Goal: Task Accomplishment & Management: Complete application form

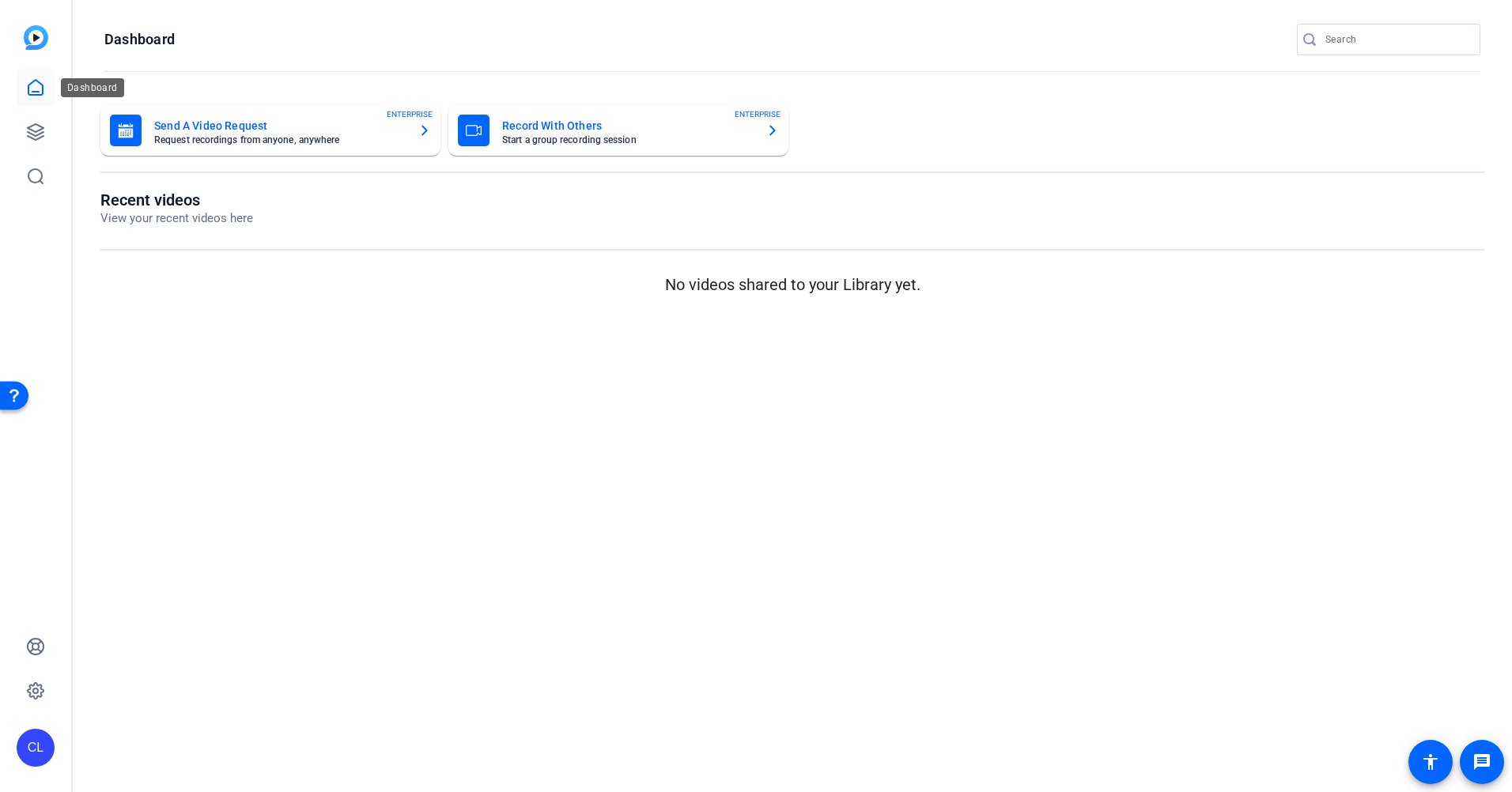
click at [39, 88] on icon at bounding box center [35, 87] width 19 height 19
click at [32, 134] on icon at bounding box center [35, 132] width 16 height 16
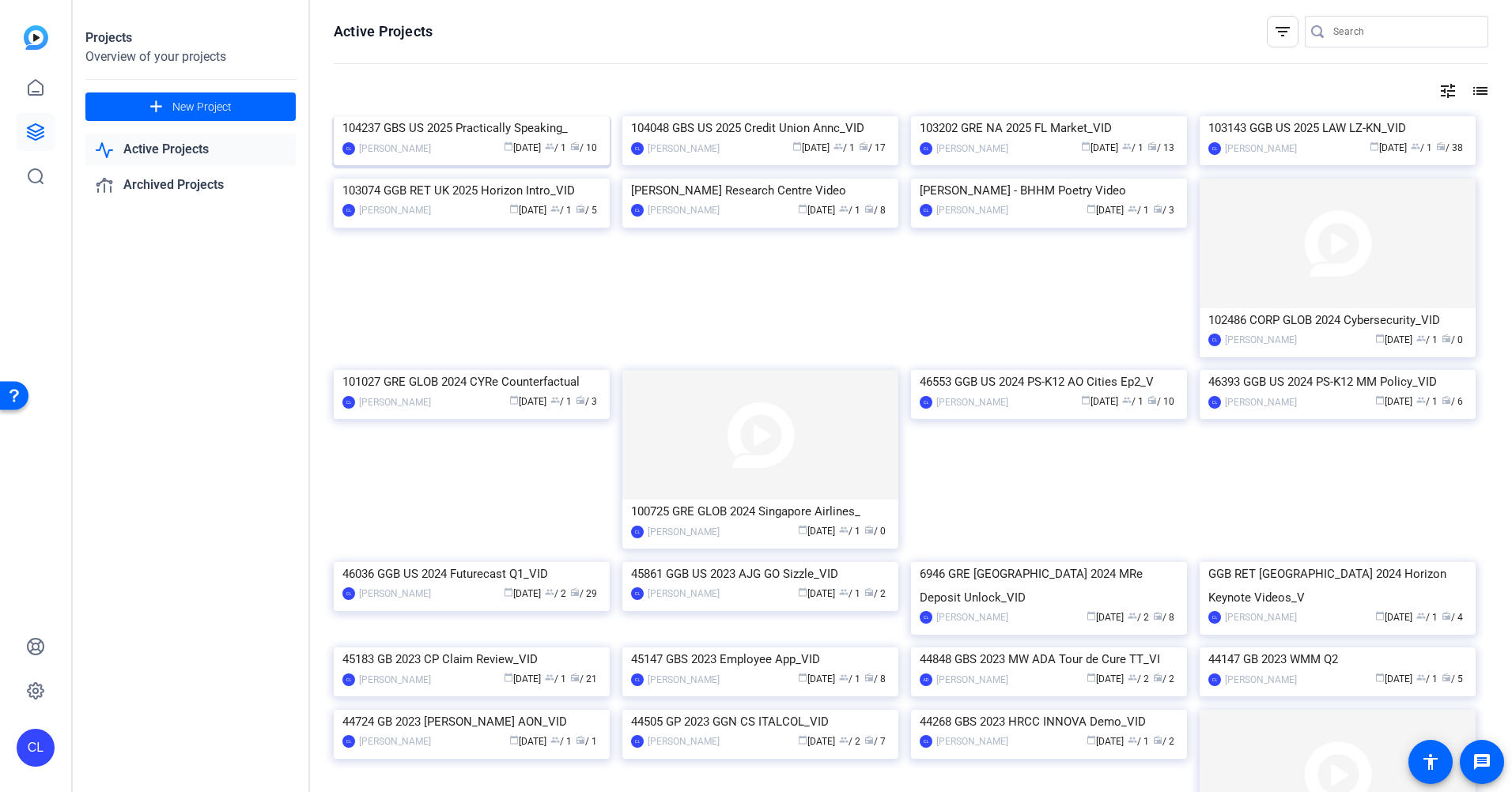
click at [466, 116] on img at bounding box center [472, 116] width 276 height 0
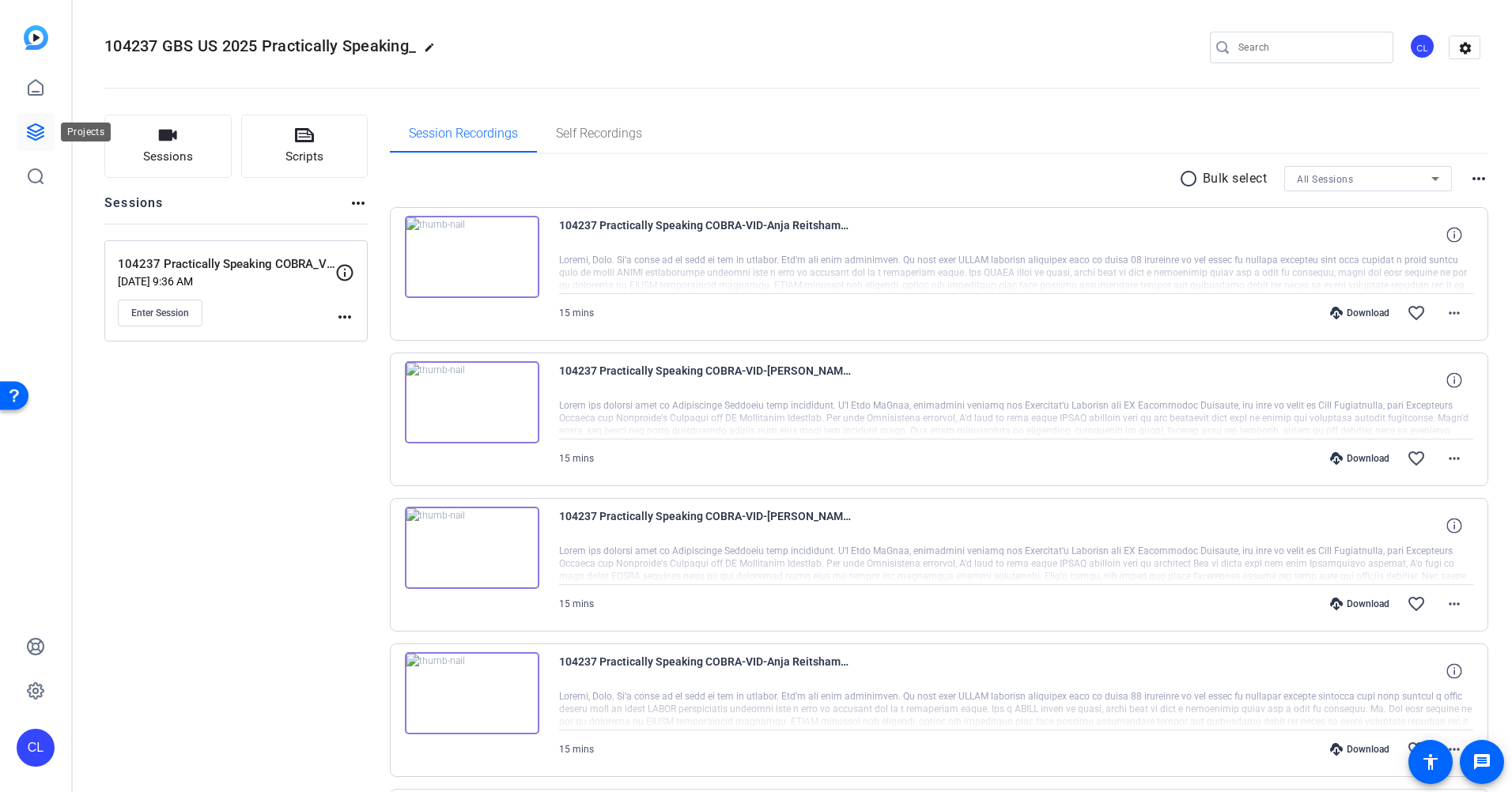
click at [37, 135] on icon at bounding box center [35, 132] width 16 height 16
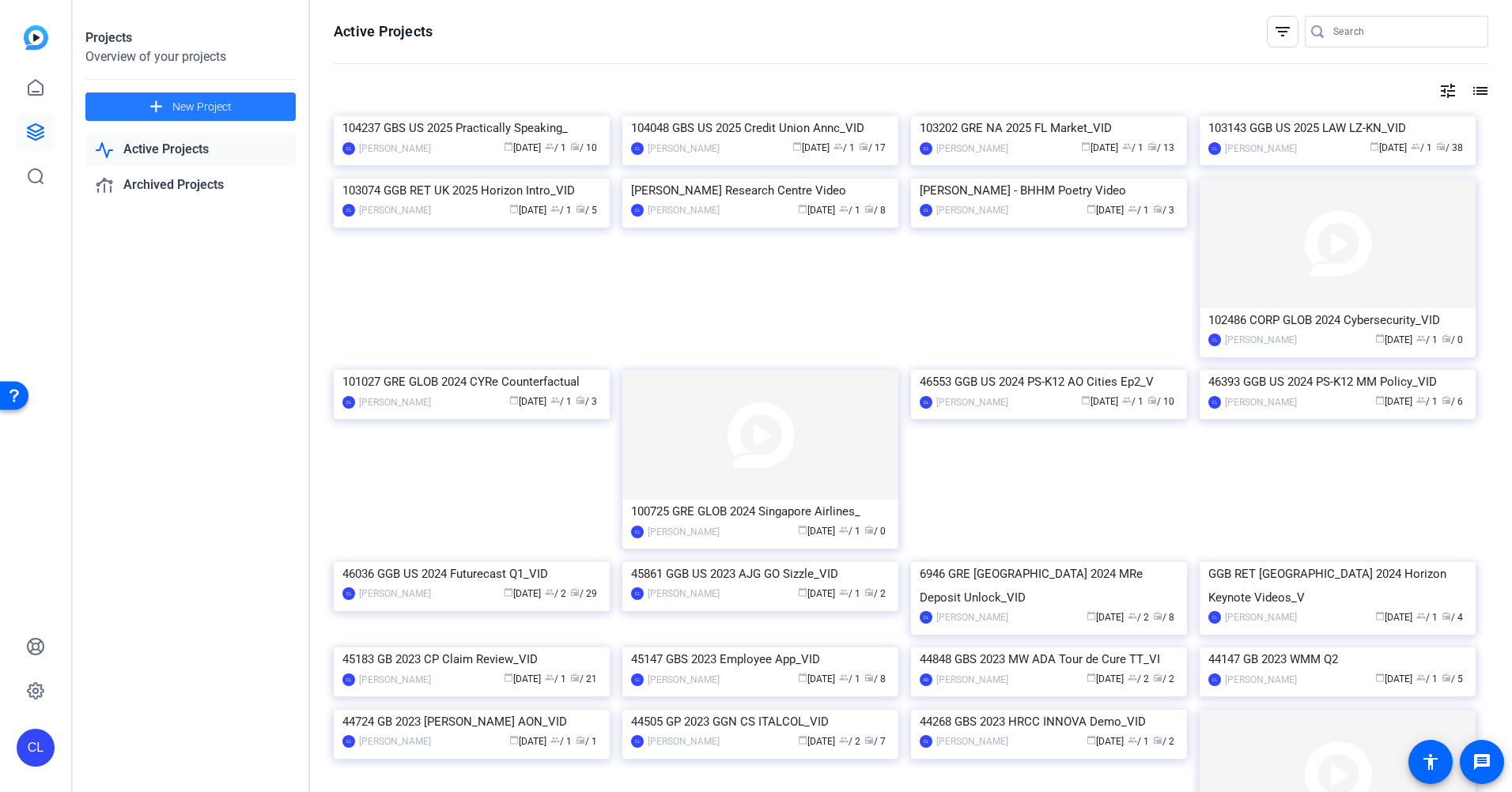
click at [191, 110] on span "New Project" at bounding box center [202, 107] width 59 height 16
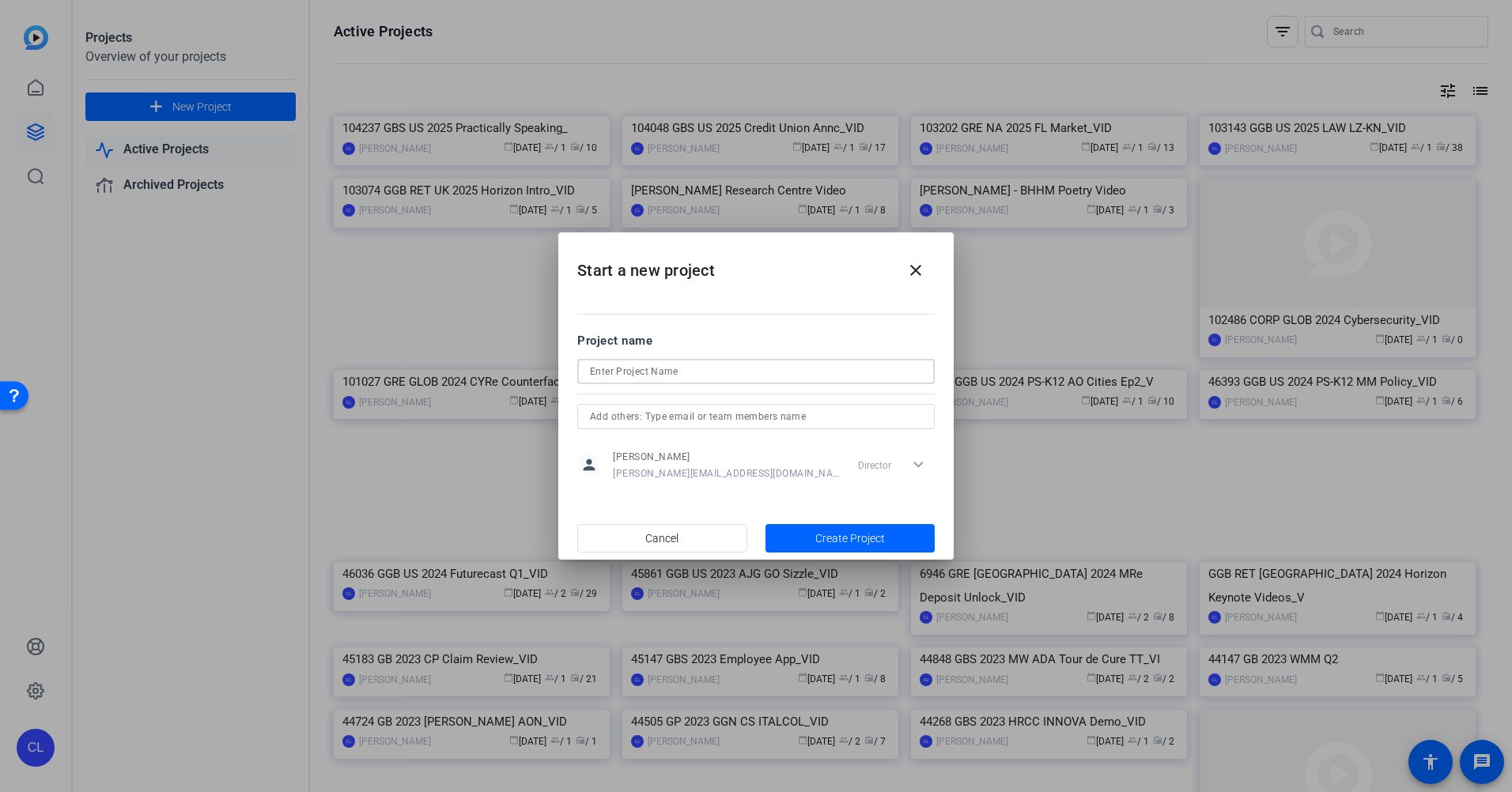
click at [715, 372] on input at bounding box center [756, 371] width 332 height 19
paste input "104237 GBS US 2025 Practically Speaking HIPAA_VID"
type input "104237 GBS US 2025 Practically Speaking HIPAA_VID"
click at [840, 534] on span "Create Project" at bounding box center [850, 539] width 70 height 16
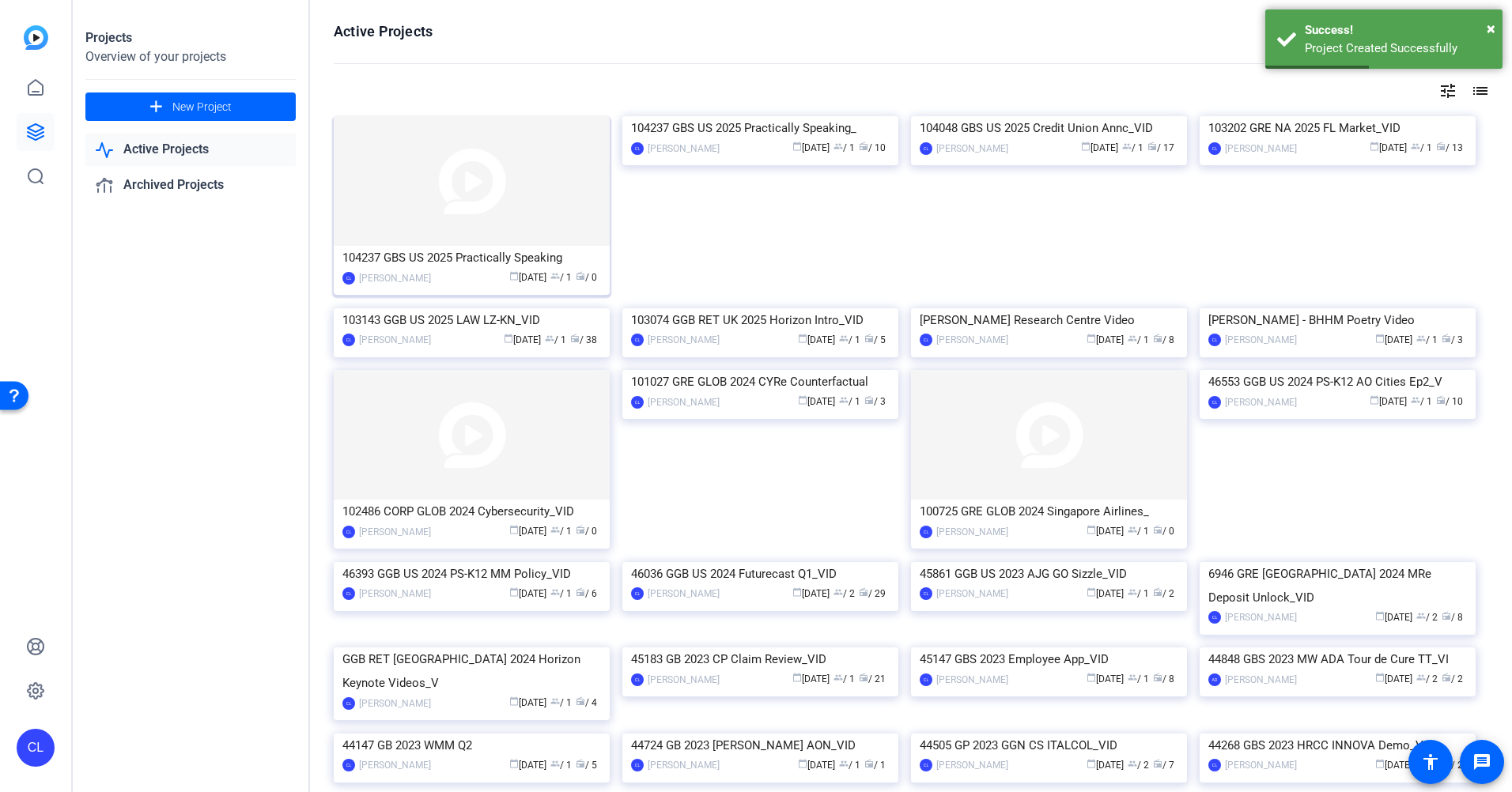
click at [501, 211] on img at bounding box center [472, 181] width 276 height 130
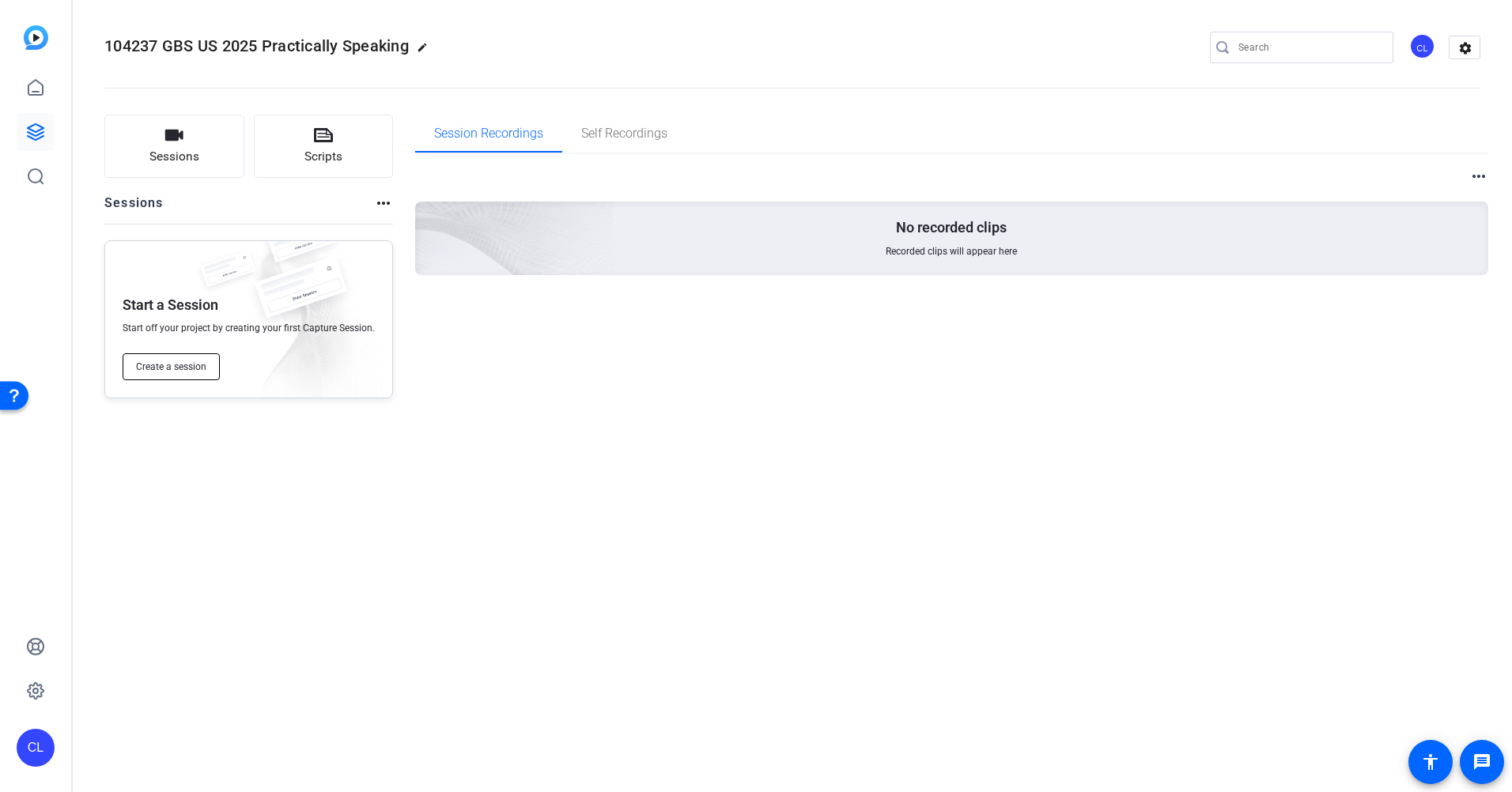
click at [165, 370] on span "Create a session" at bounding box center [171, 366] width 71 height 12
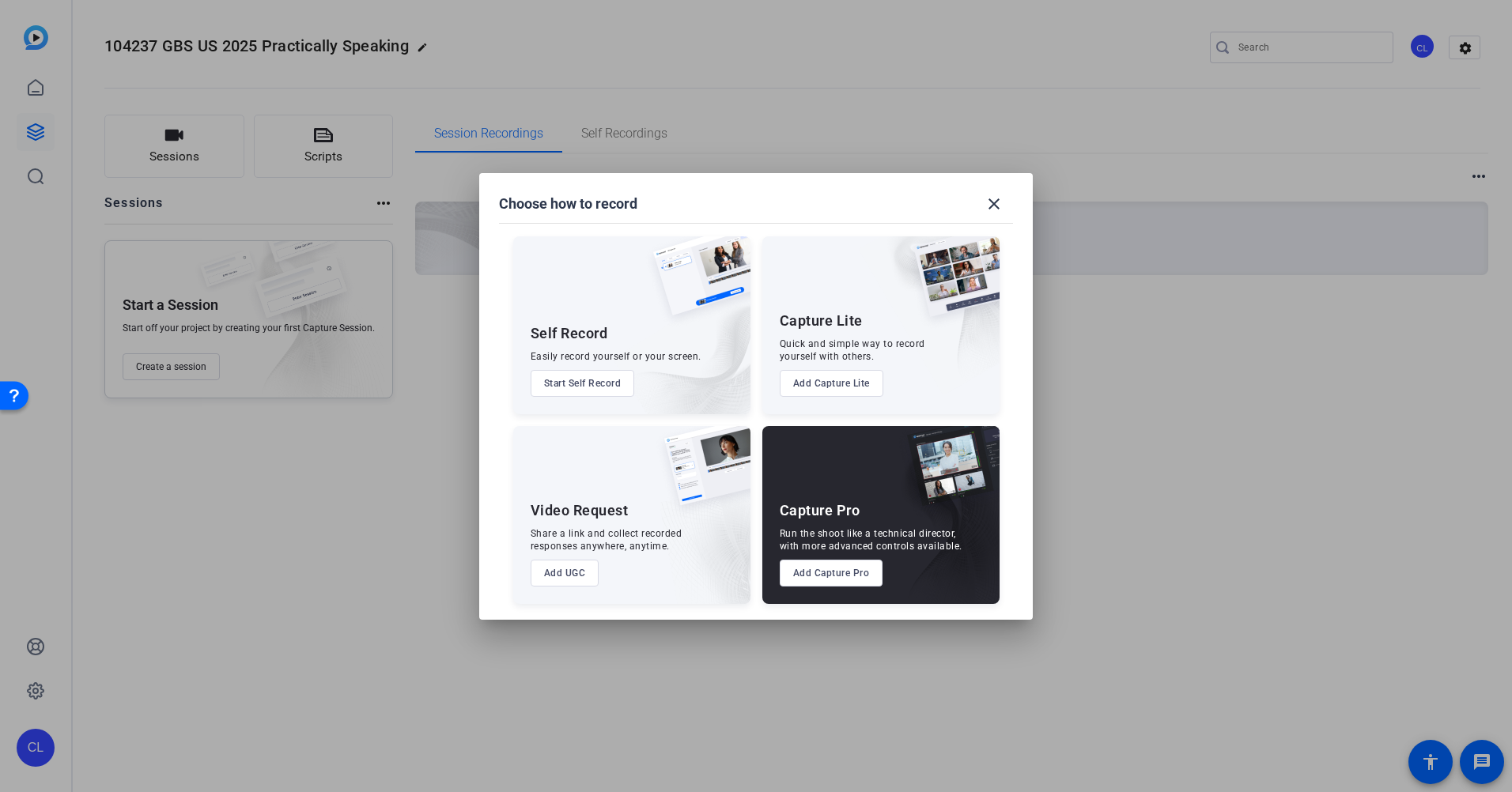
click at [841, 577] on button "Add Capture Pro" at bounding box center [832, 573] width 104 height 27
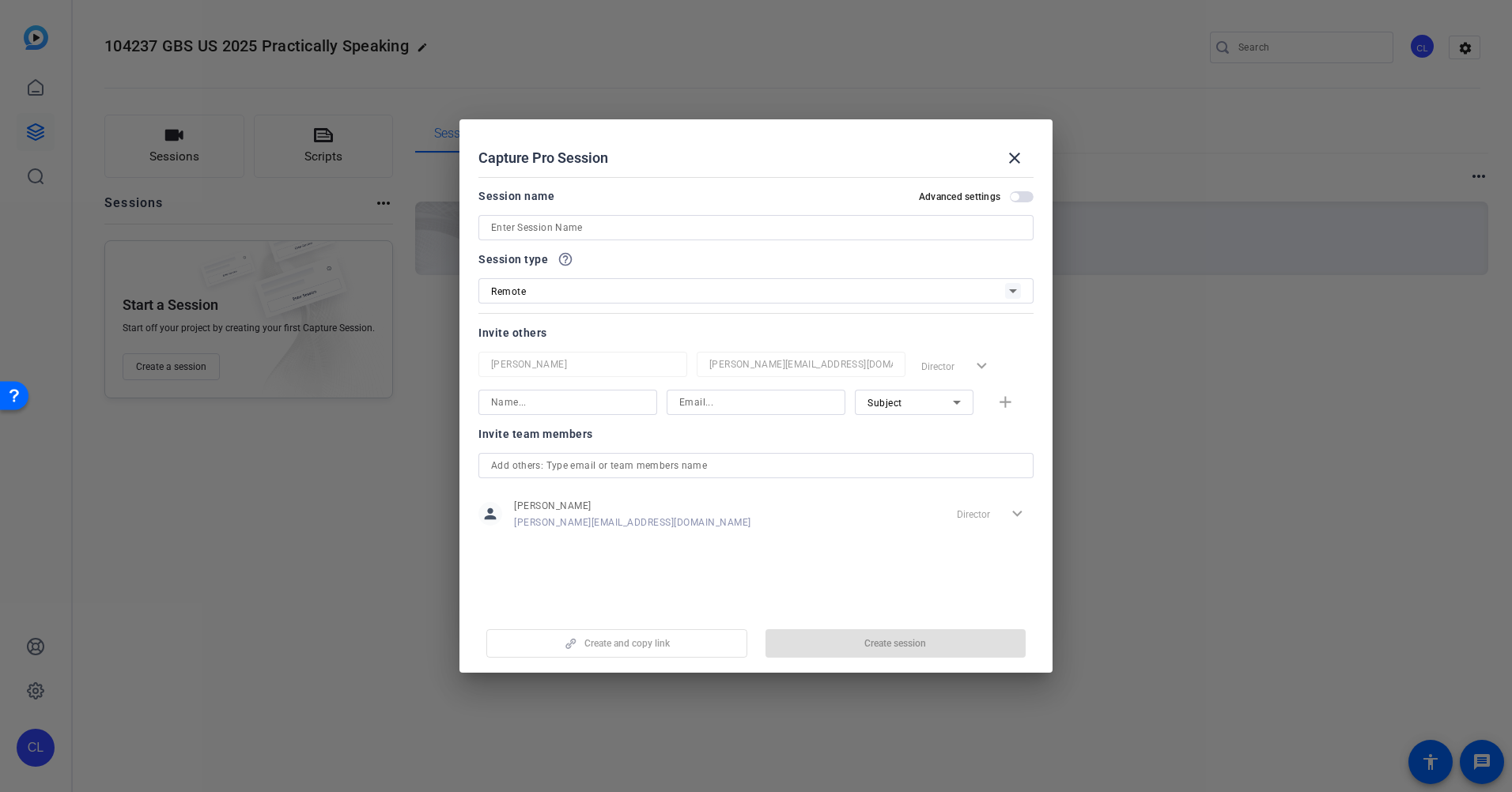
click at [566, 234] on input at bounding box center [756, 227] width 530 height 19
paste input "104237 GBS US 2025 Practically Speaking HIPAA_VID"
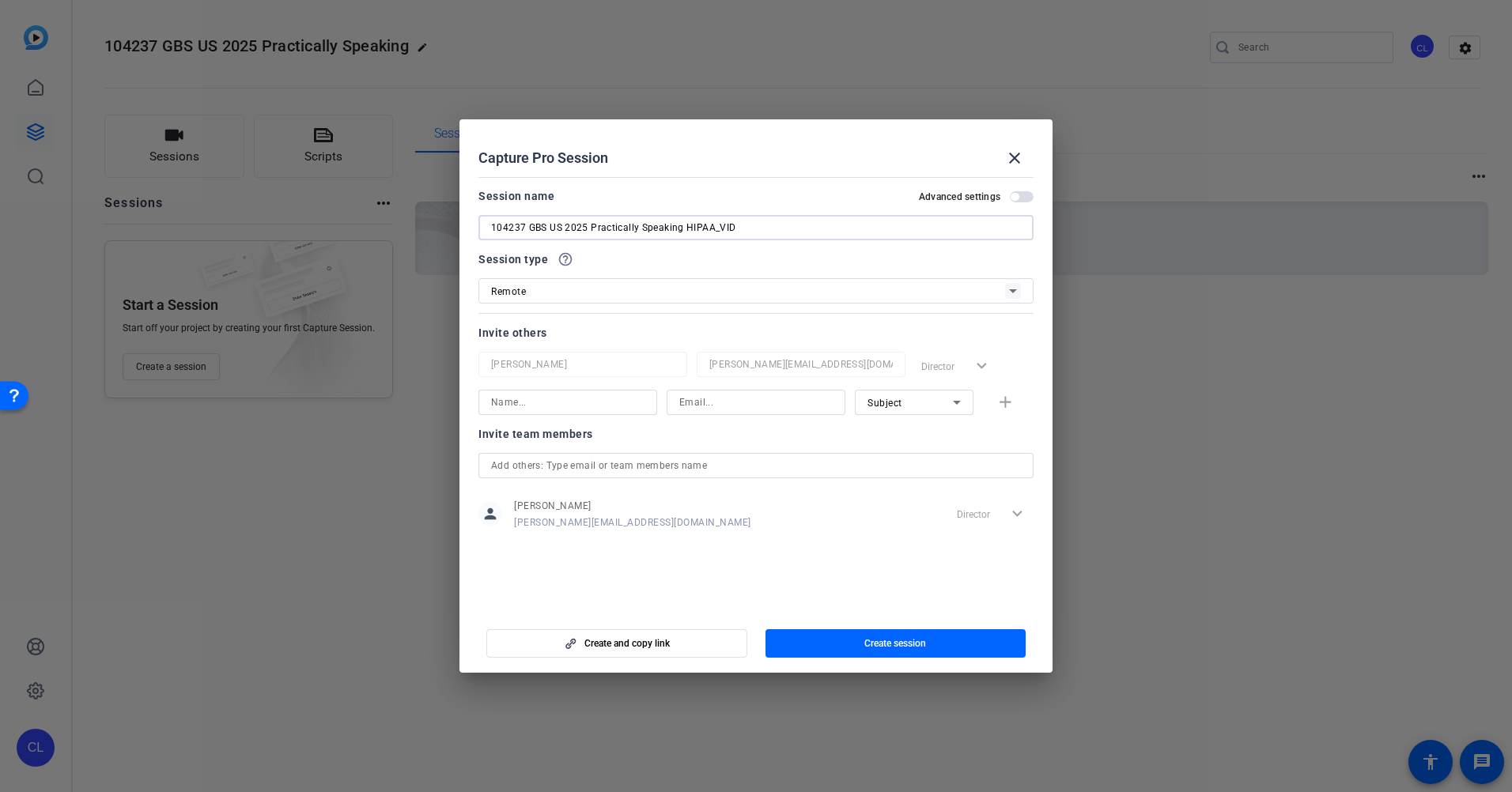
type input "104237 GBS US 2025 Practically Speaking HIPAA_VID"
click at [567, 406] on input at bounding box center [568, 402] width 154 height 19
type input "Jennifer Bax"
type input "jennifer_bax@ajg.com"
click at [893, 402] on span "Subject" at bounding box center [885, 403] width 35 height 11
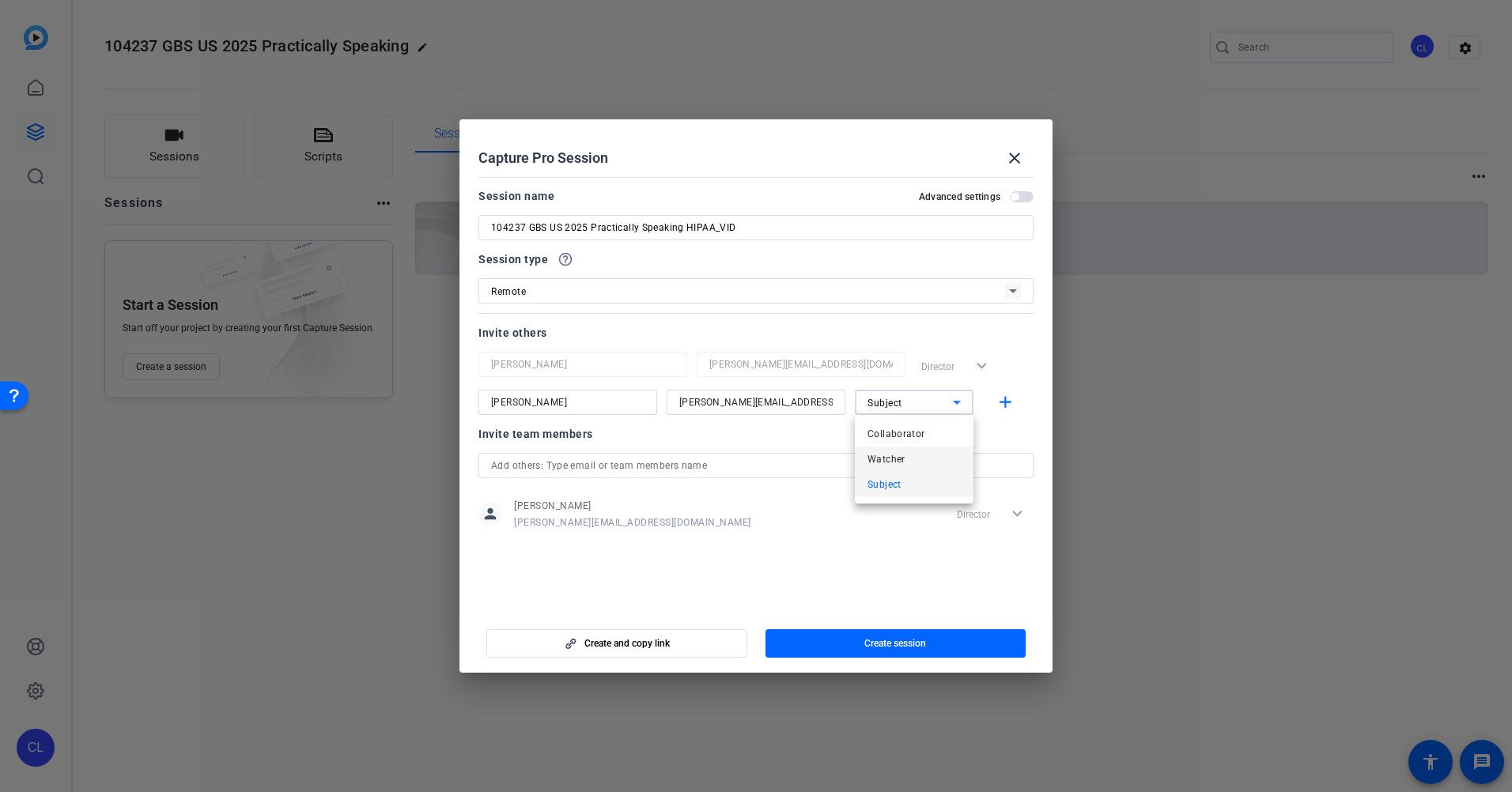
click at [904, 460] on span "Watcher" at bounding box center [887, 459] width 38 height 19
click at [1012, 401] on mat-icon "add" at bounding box center [1006, 403] width 20 height 20
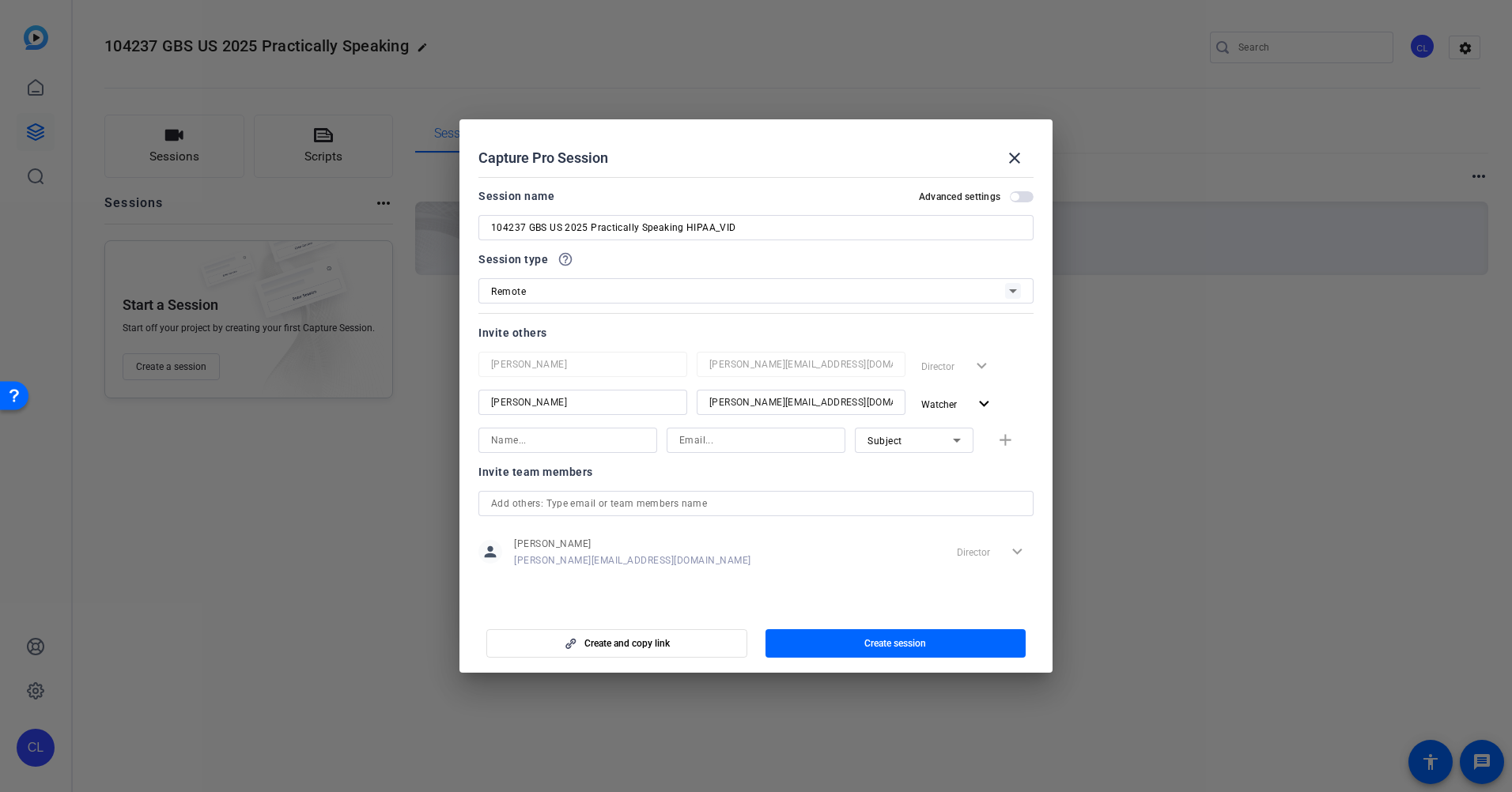
click at [571, 438] on input at bounding box center [568, 440] width 154 height 19
type input "Janet Downs"
click at [754, 446] on input at bounding box center [756, 440] width 154 height 19
paste input "janet_downs@ajg.com"
type input "janet_downs@ajg.com"
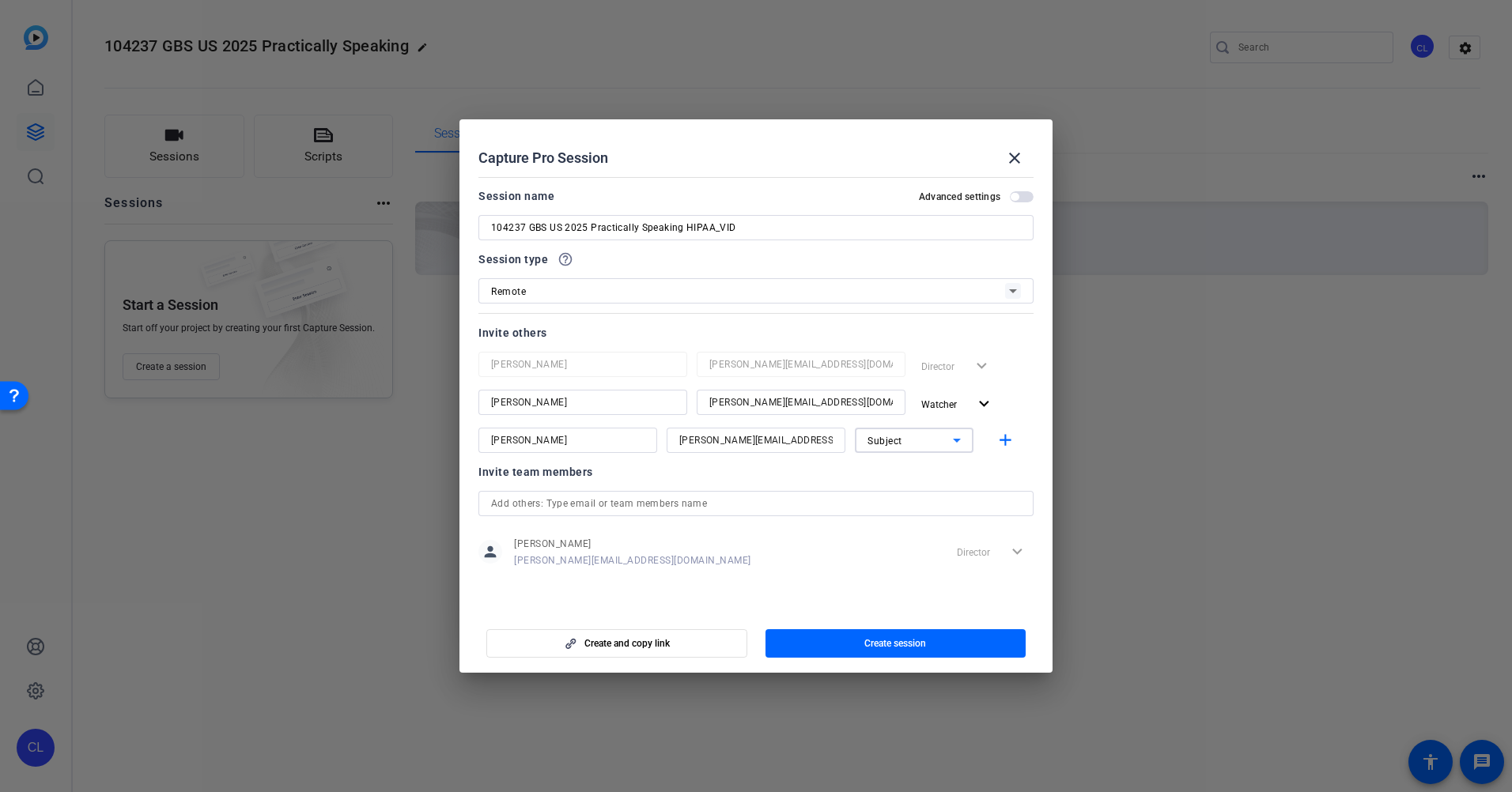
click at [954, 443] on icon at bounding box center [957, 440] width 19 height 19
click at [884, 502] on span "Watcher" at bounding box center [887, 497] width 38 height 19
click at [1006, 438] on mat-icon "add" at bounding box center [1006, 441] width 20 height 20
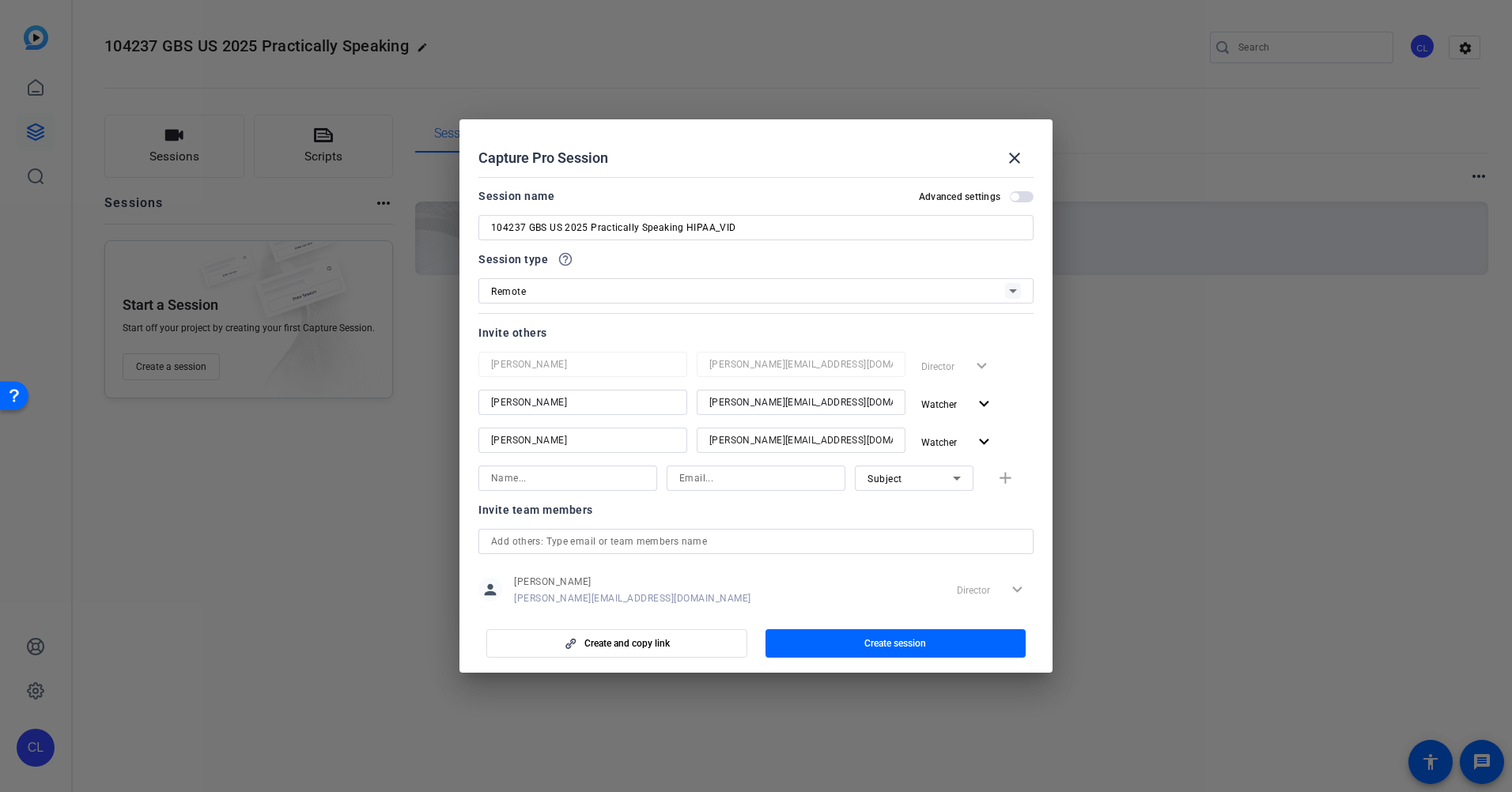
click at [587, 484] on input at bounding box center [568, 478] width 154 height 19
type input "Rupali Iyengar"
click at [726, 481] on input at bounding box center [756, 478] width 154 height 19
paste input "rupali_iyengar@ajg.com"
type input "rupali_iyengar@ajg.com"
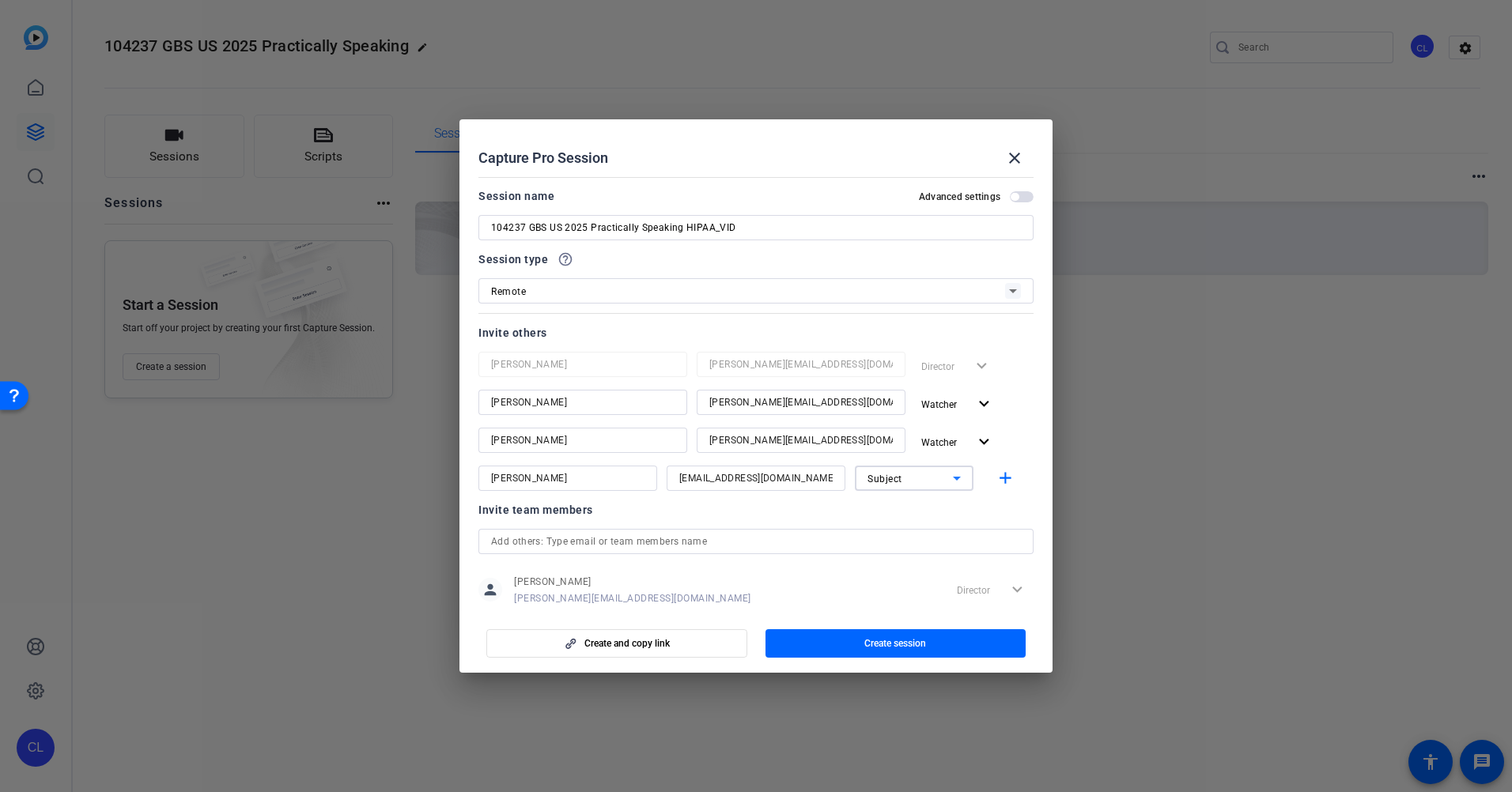
click at [948, 481] on icon at bounding box center [957, 478] width 19 height 19
click at [880, 538] on span "Watcher" at bounding box center [879, 535] width 38 height 19
click at [999, 475] on mat-icon "add" at bounding box center [1006, 479] width 20 height 20
click at [572, 513] on input at bounding box center [568, 516] width 154 height 19
click at [540, 523] on input at bounding box center [568, 516] width 154 height 19
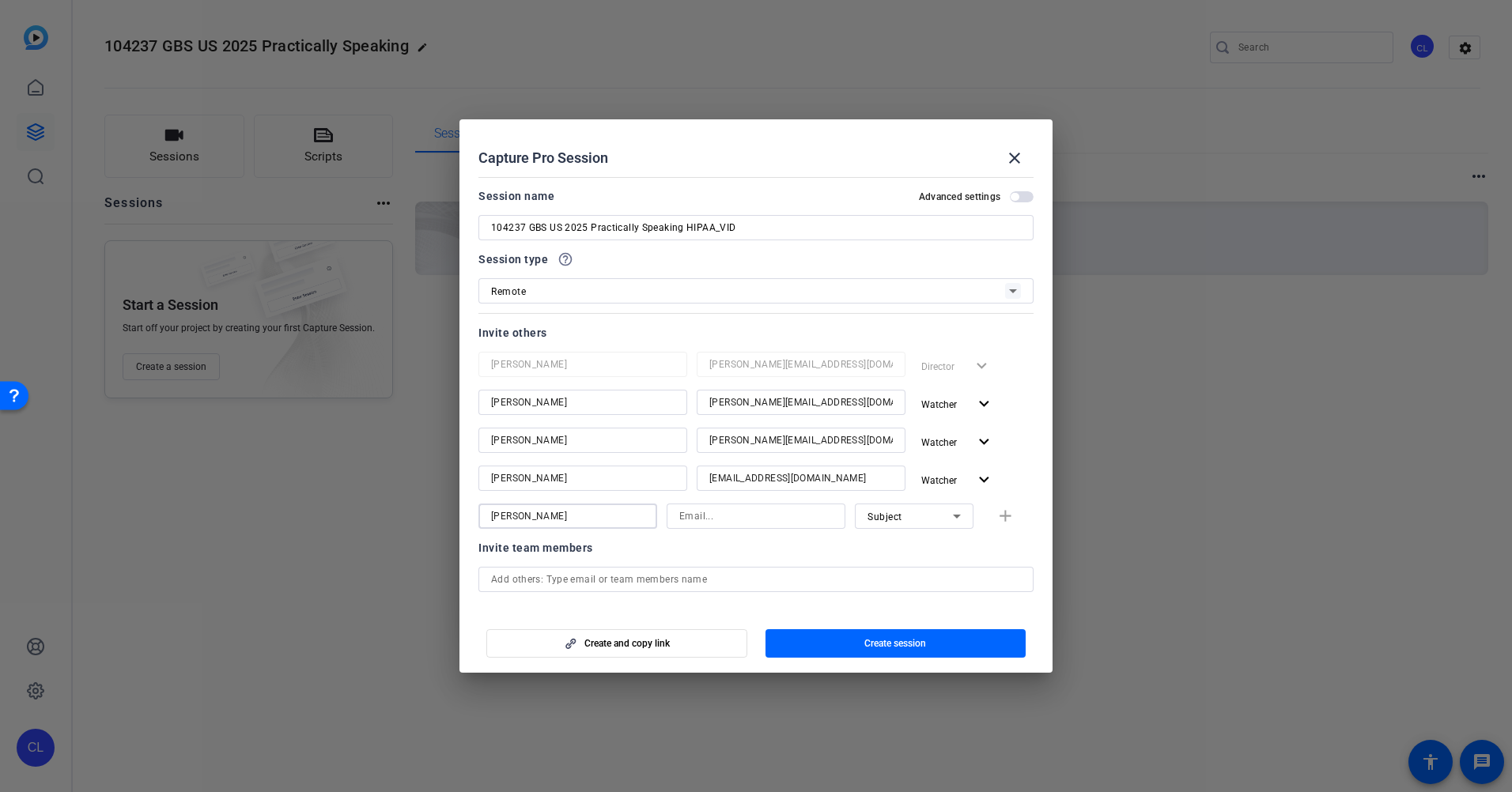
type input "Jeff Thodal"
click at [691, 516] on input at bounding box center [756, 516] width 154 height 19
type input "jeff_thodal@ajg.com"
click at [875, 513] on span "Subject" at bounding box center [885, 516] width 35 height 11
click at [871, 577] on span "Watcher" at bounding box center [879, 573] width 38 height 19
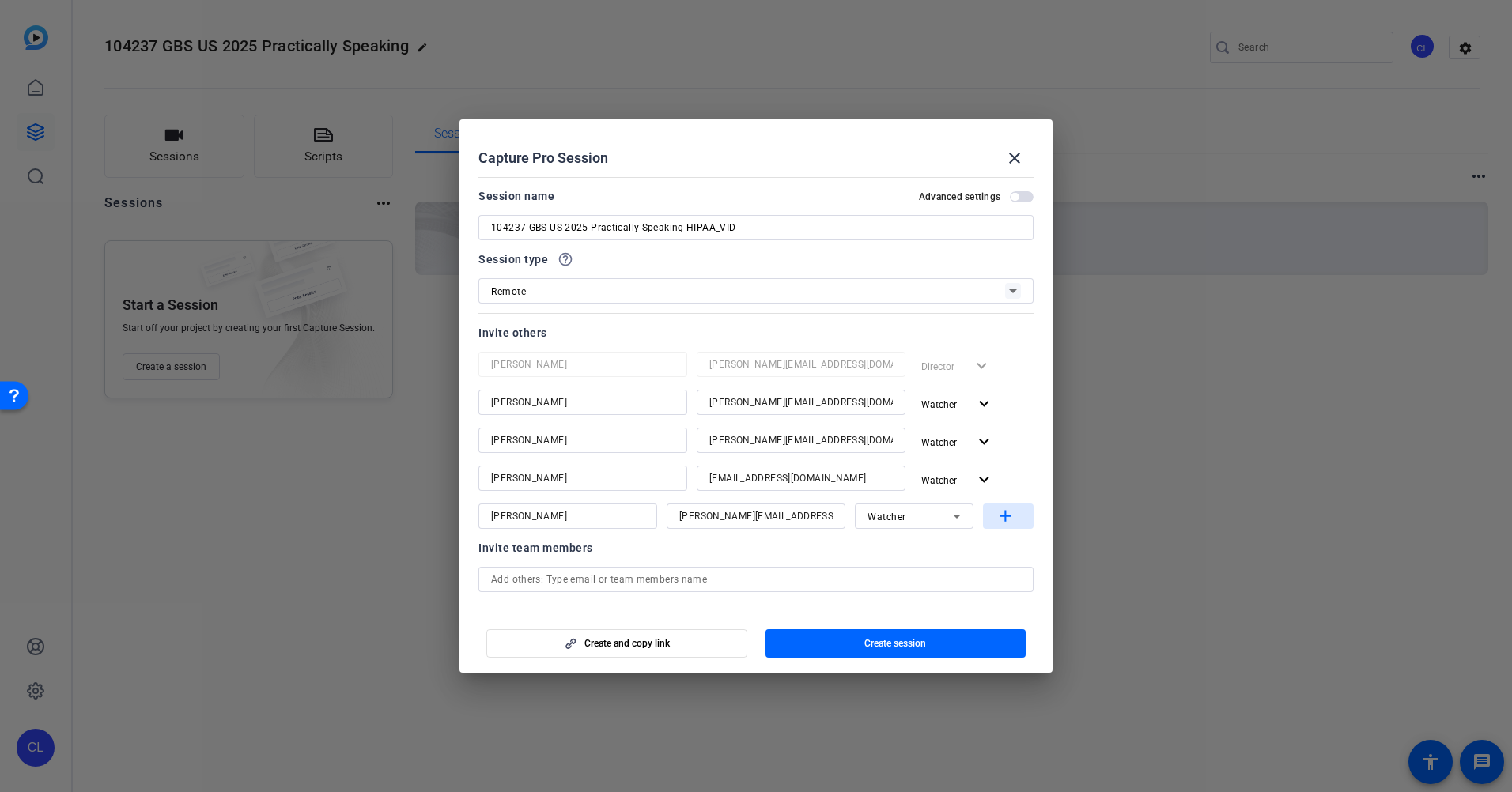
click at [1004, 519] on mat-icon "add" at bounding box center [1006, 516] width 20 height 20
click at [562, 542] on div at bounding box center [568, 554] width 154 height 25
click at [558, 555] on input at bounding box center [568, 554] width 154 height 19
type input "Judy Dombrowski"
click at [727, 559] on input at bounding box center [756, 554] width 154 height 19
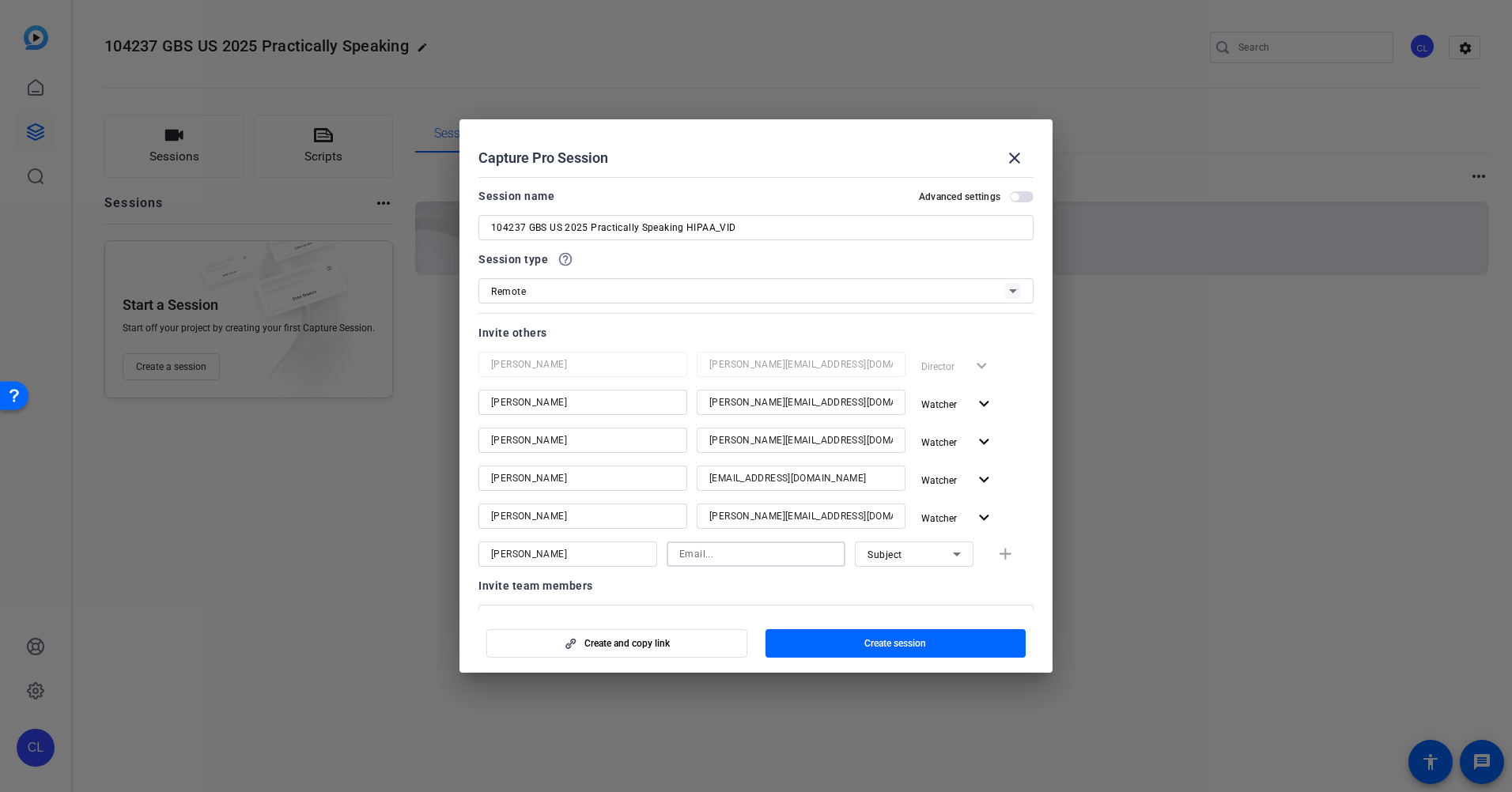
paste input "judy_dombrowski@ajg.com"
type input "judy_dombrowski@ajg.com"
click at [935, 554] on div "Subject" at bounding box center [911, 555] width 86 height 20
click at [894, 609] on span "Watcher" at bounding box center [879, 611] width 38 height 19
click at [999, 553] on mat-icon "add" at bounding box center [1006, 555] width 20 height 20
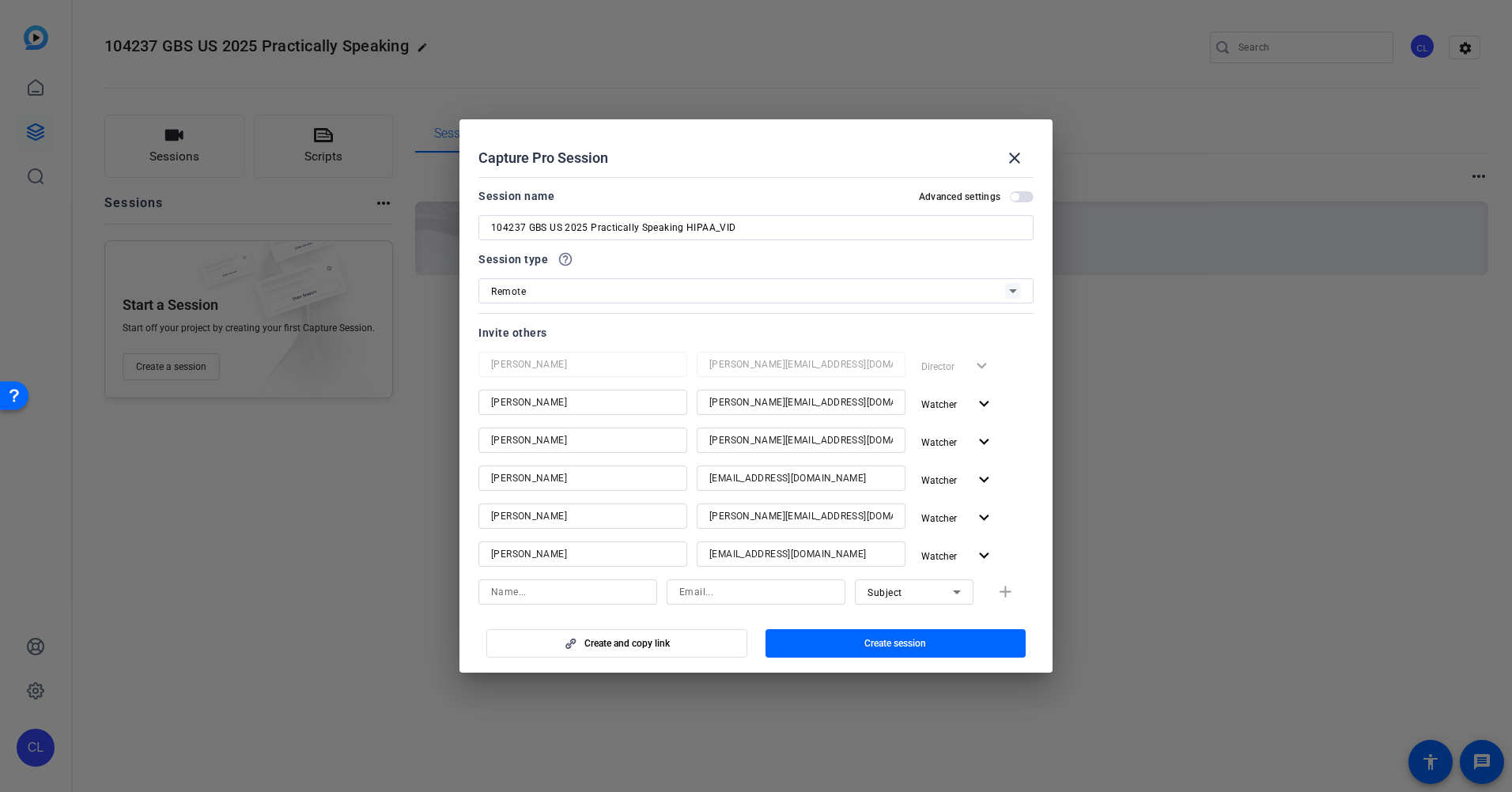
click at [518, 596] on input at bounding box center [568, 592] width 154 height 19
type input "Sean McLean"
click at [746, 592] on input at bounding box center [756, 592] width 154 height 19
paste input "sean_mclean@ajg.com"
type input "sean_mclean@ajg.com"
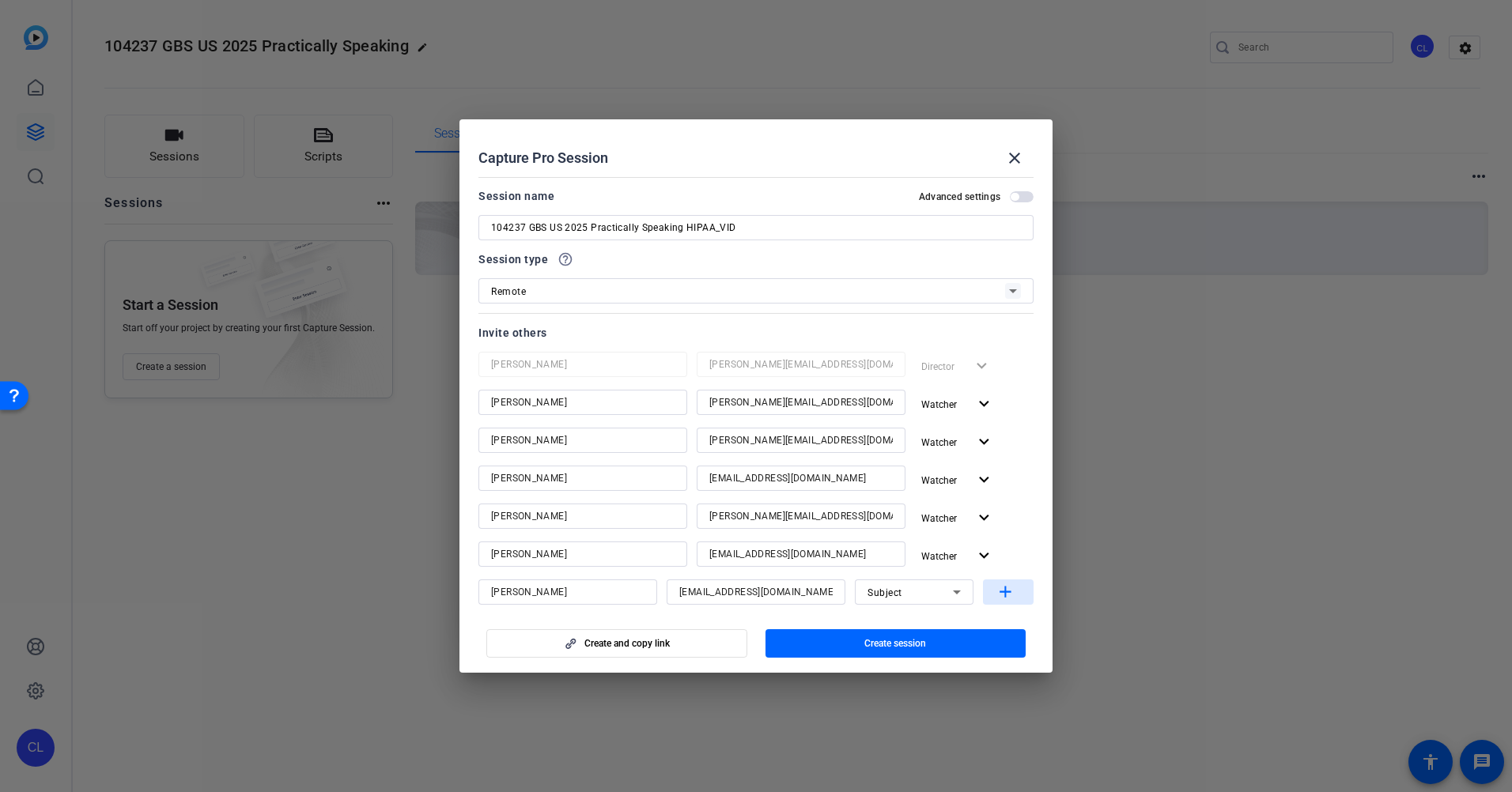
click at [996, 591] on mat-icon "add" at bounding box center [1006, 593] width 20 height 20
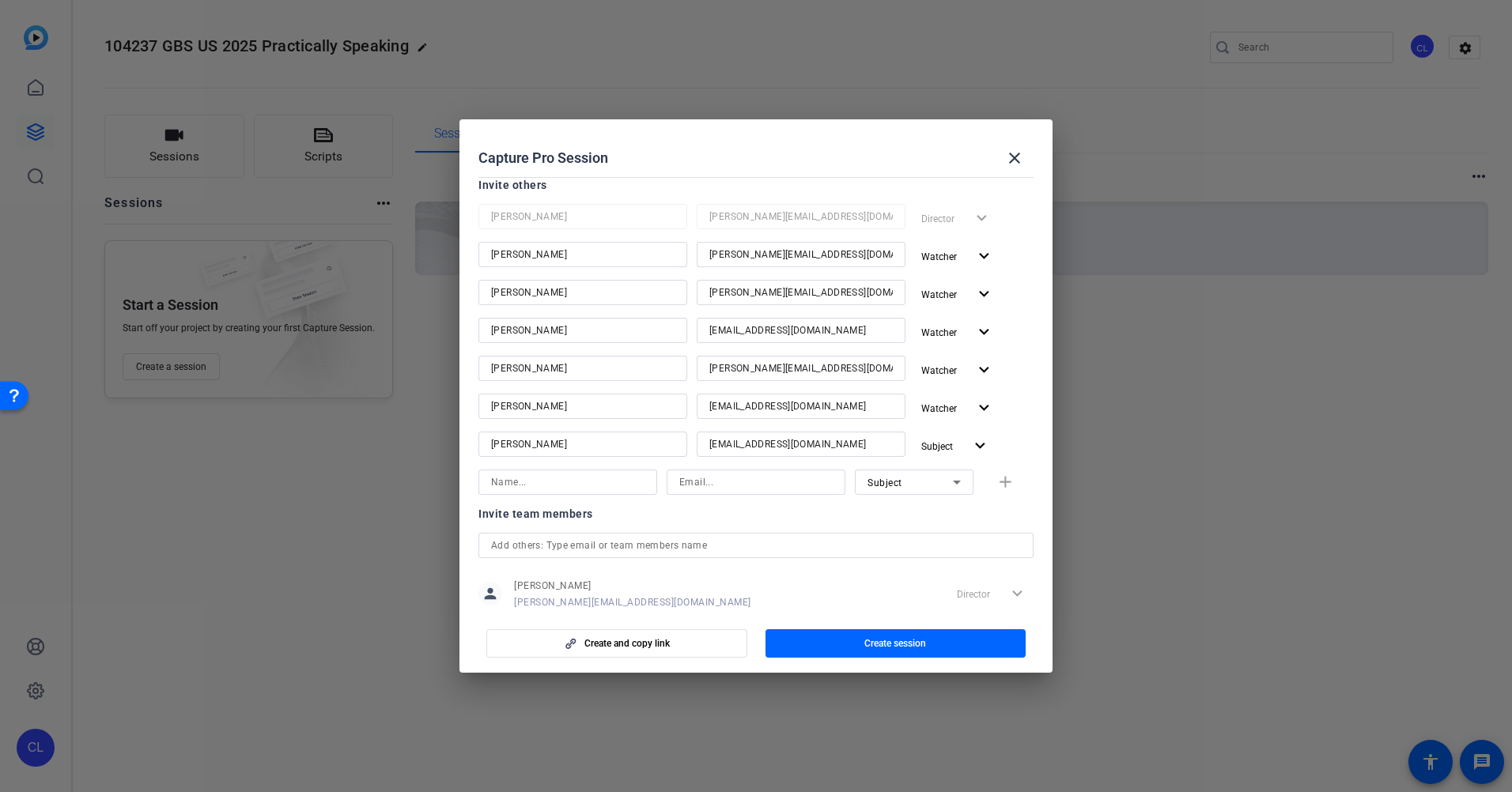
scroll to position [185, 0]
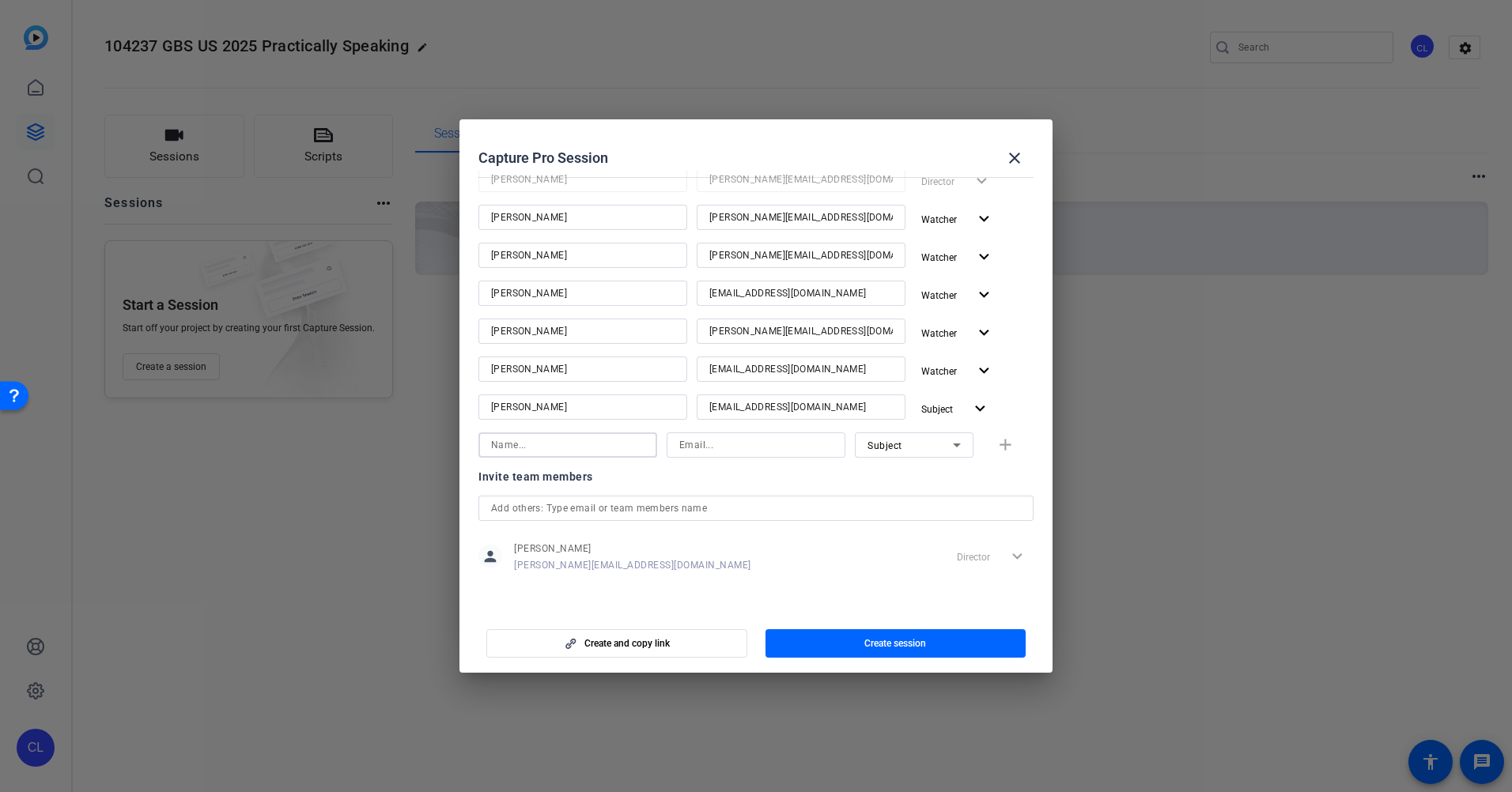
click at [550, 449] on input at bounding box center [568, 445] width 154 height 19
type input "Judith Nauta"
click at [748, 446] on input at bounding box center [756, 445] width 154 height 19
paste input "judith_nauta@ajg.com"
type input "judith_nauta@ajg.com"
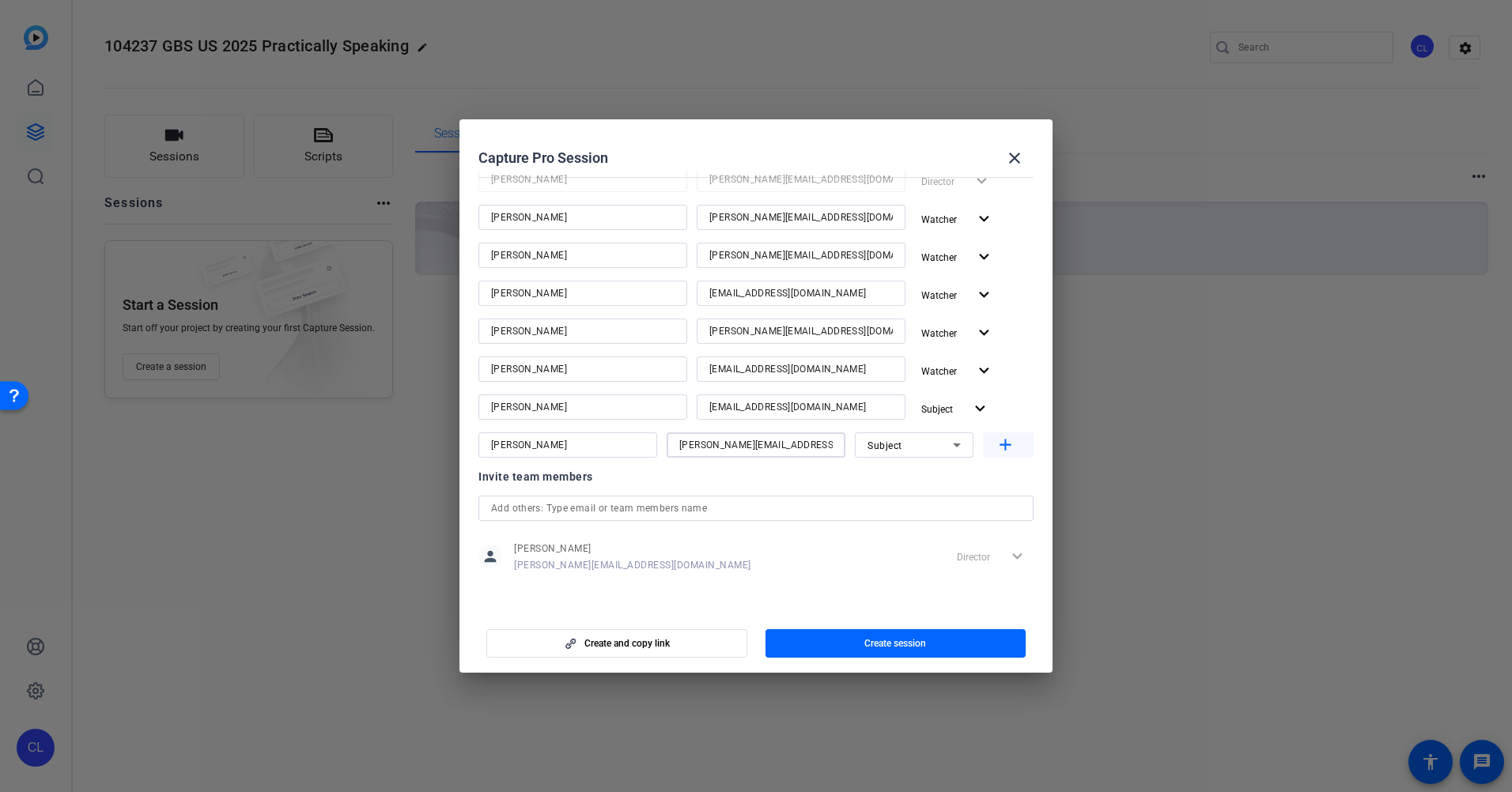
click at [999, 451] on mat-icon "add" at bounding box center [1006, 446] width 20 height 20
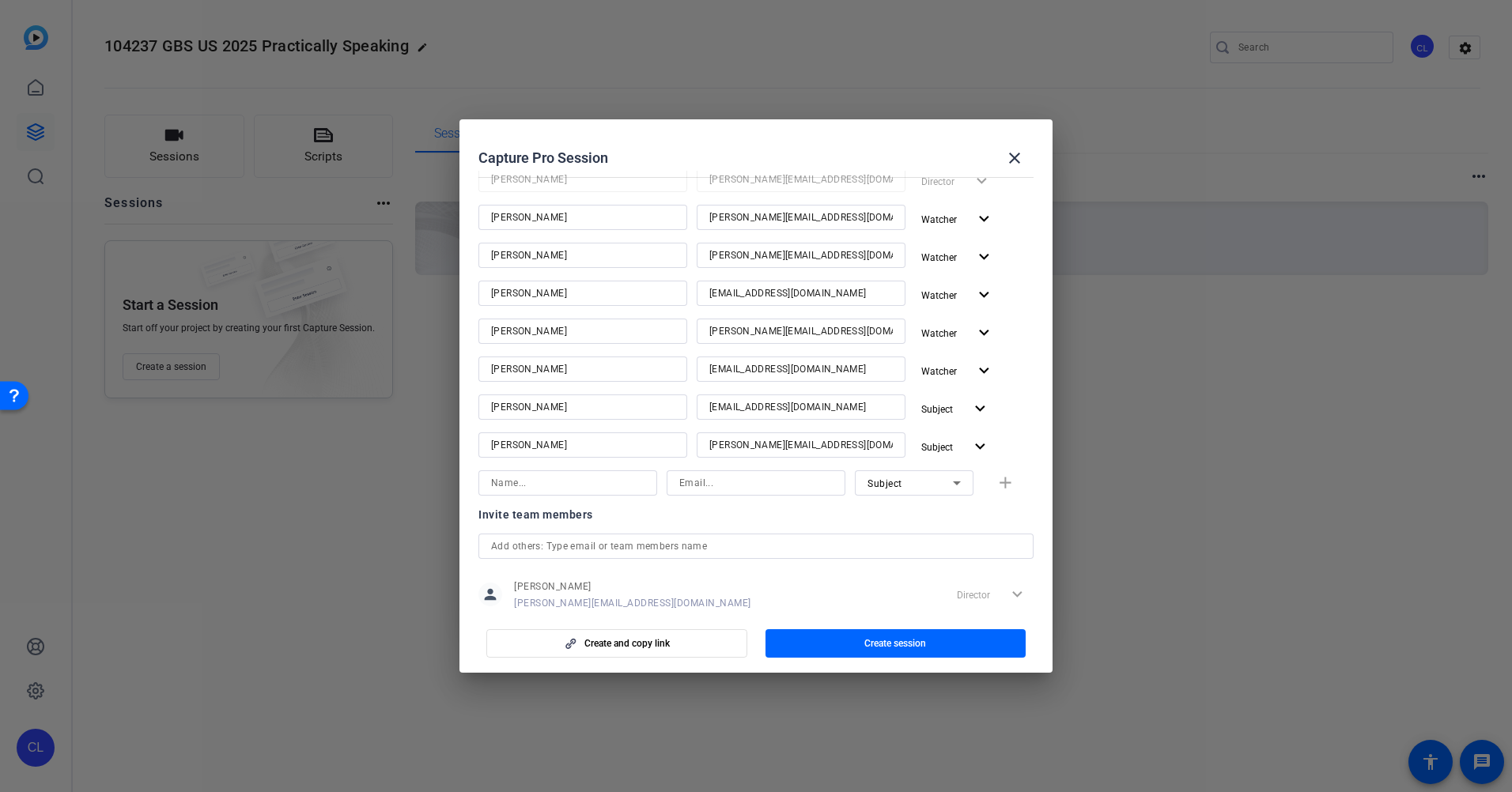
click at [591, 489] on input at bounding box center [568, 483] width 154 height 19
type input "Katie Doyle"
click at [733, 479] on input at bounding box center [756, 483] width 154 height 19
type input "katie_doyle@ajg.com"
click at [739, 519] on div "Invite team members" at bounding box center [756, 514] width 555 height 19
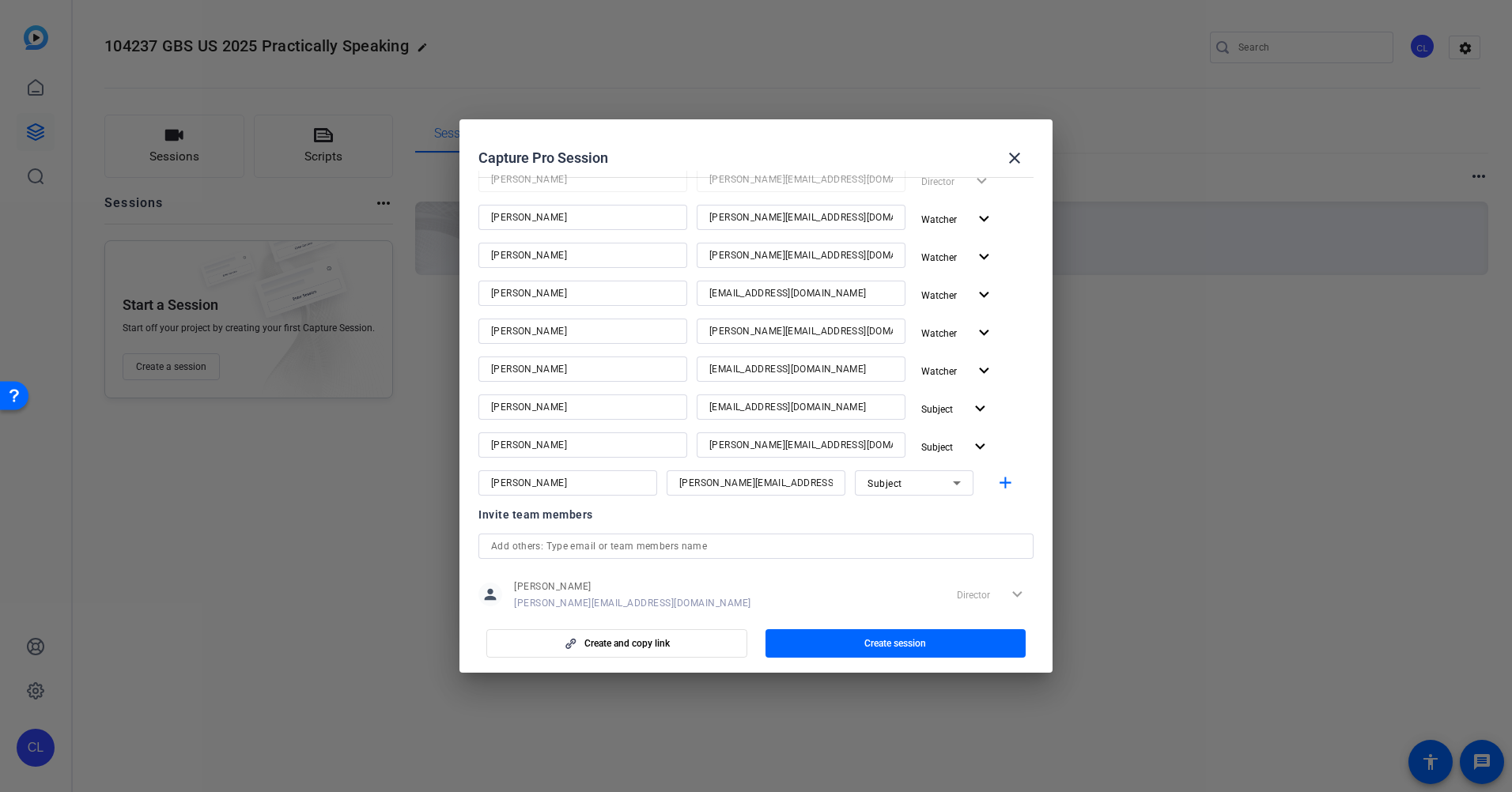
click at [898, 479] on div "Subject" at bounding box center [911, 484] width 86 height 20
click at [893, 531] on span "Watcher" at bounding box center [879, 540] width 38 height 19
click at [1014, 482] on span "button" at bounding box center [1009, 483] width 51 height 38
click at [601, 525] on input at bounding box center [568, 521] width 154 height 19
type input "Tyler Mitchell"
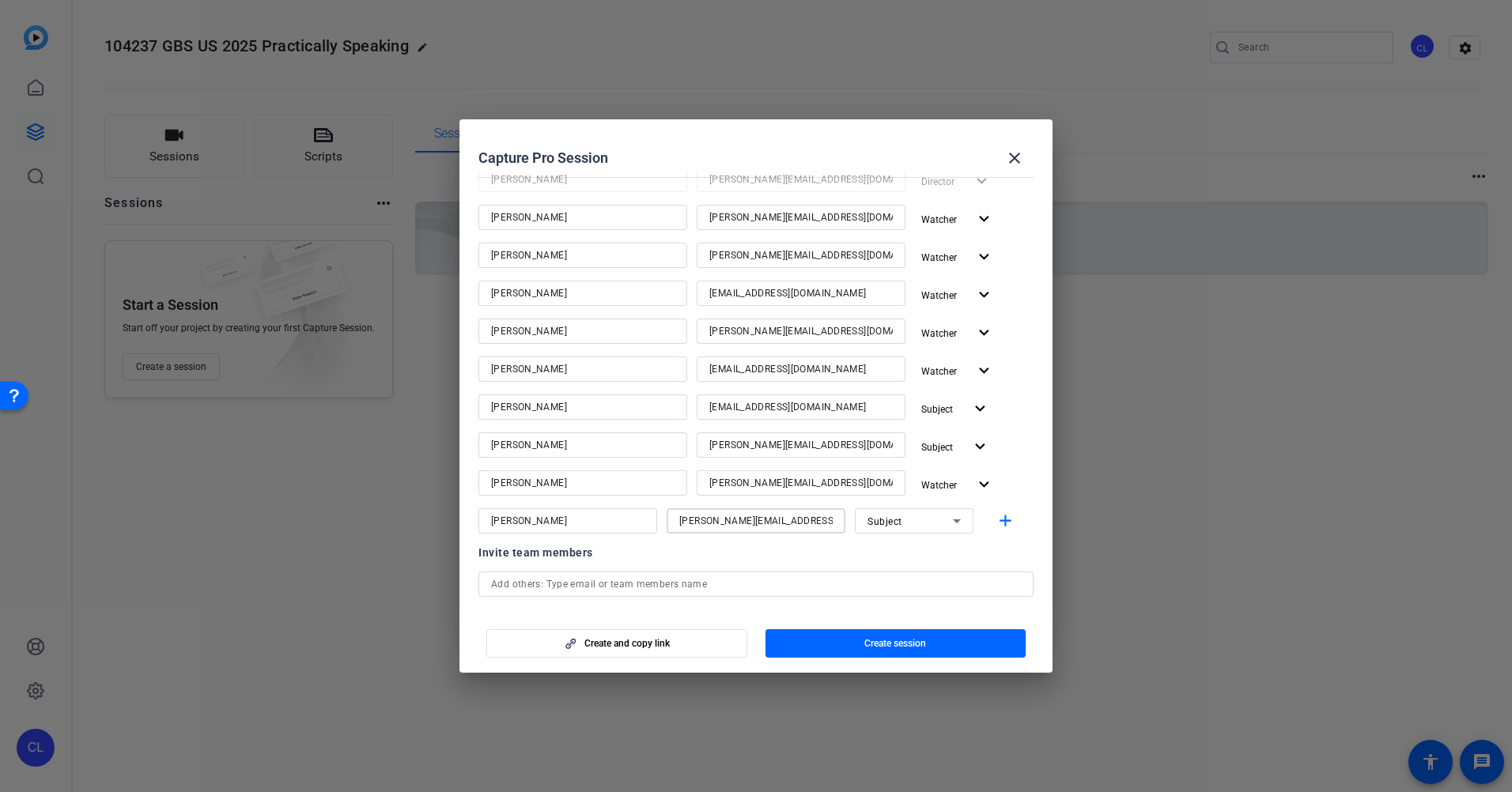
type input "tyler_mitchell@ajg.com"
click at [897, 512] on div "Subject" at bounding box center [911, 521] width 86 height 20
click at [895, 571] on span "Watcher" at bounding box center [879, 577] width 38 height 19
click at [875, 558] on div "Invite team members" at bounding box center [756, 553] width 555 height 19
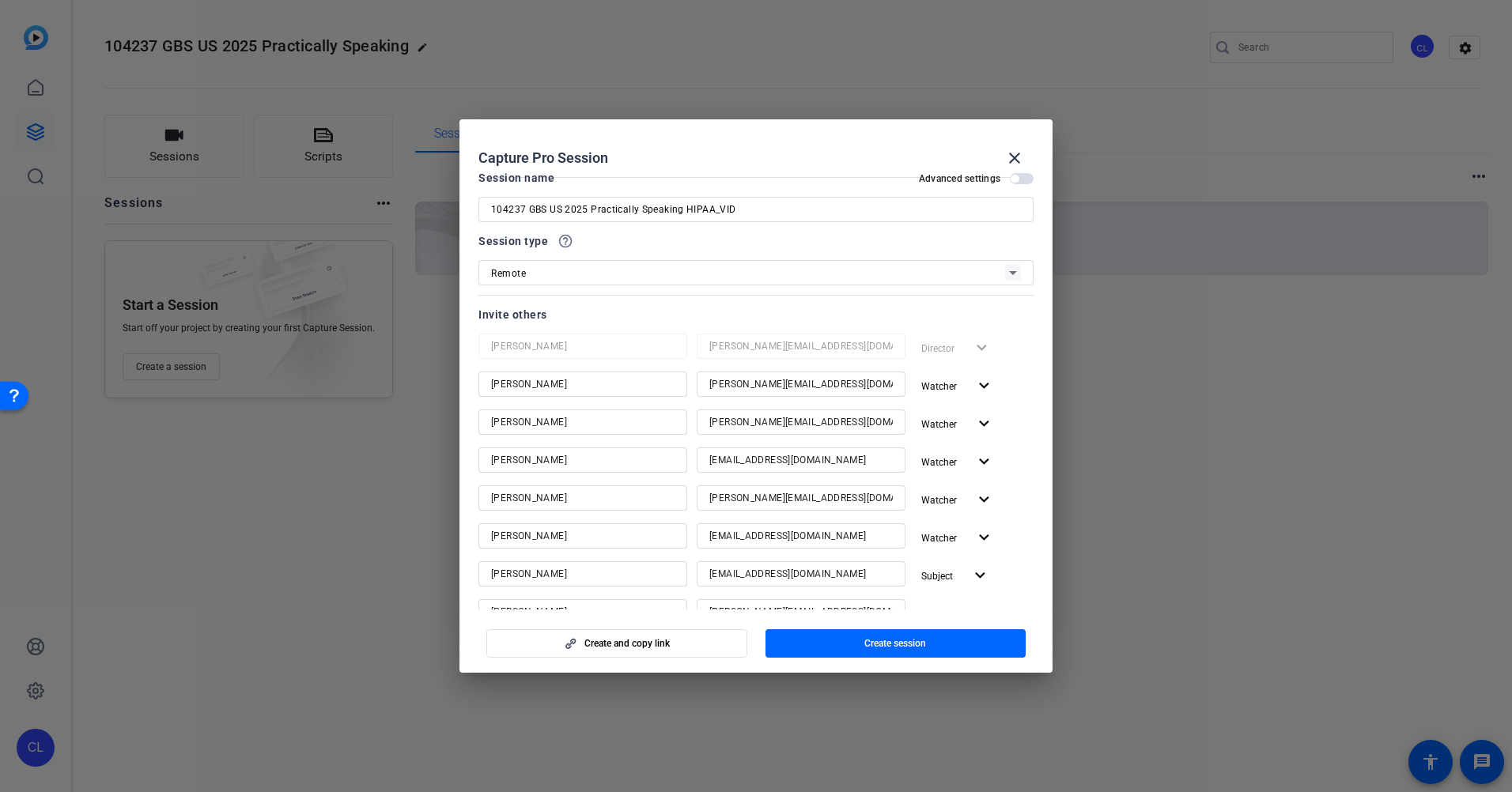
scroll to position [0, 0]
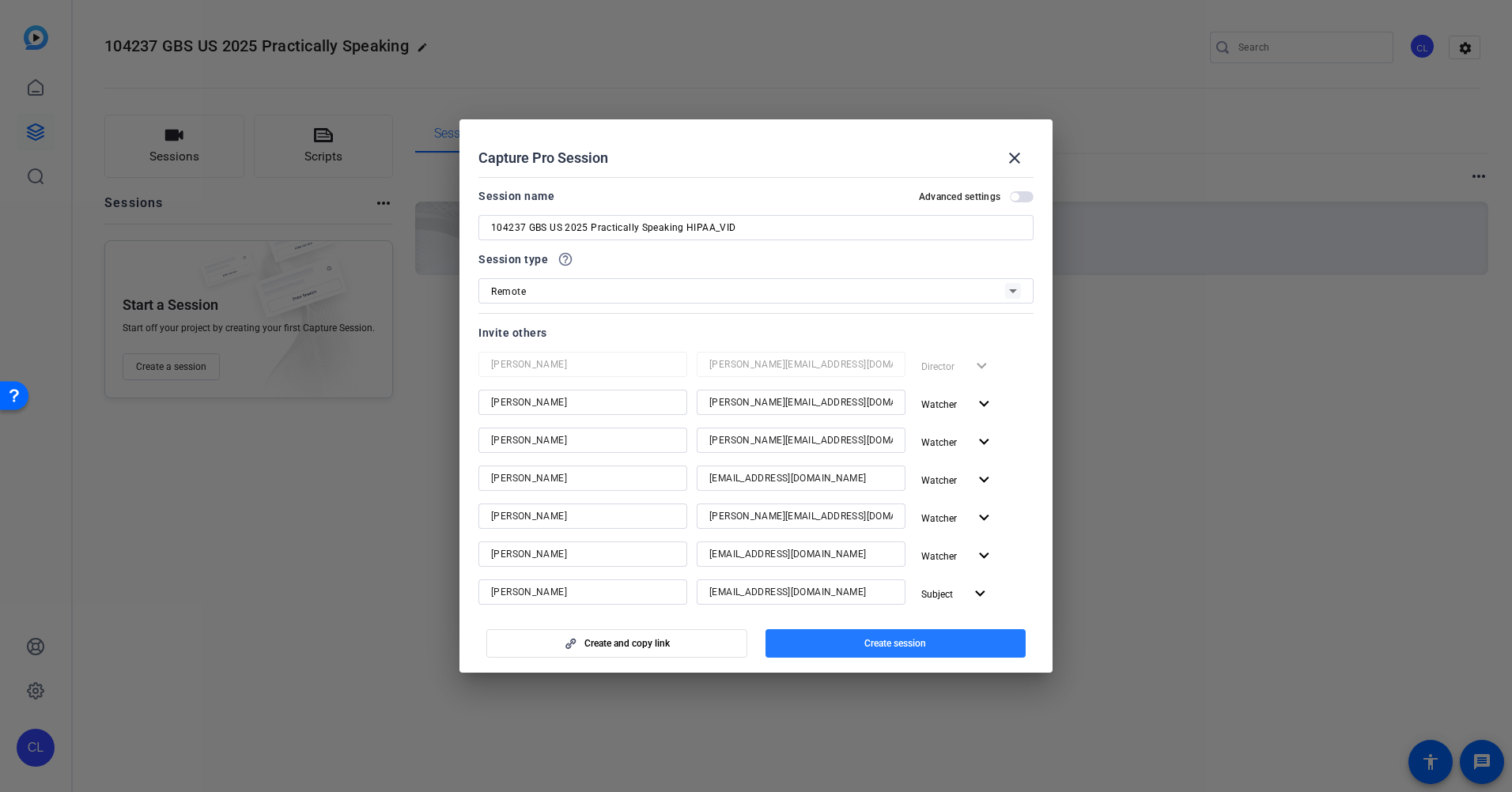
click at [892, 642] on span "Create session" at bounding box center [895, 643] width 62 height 12
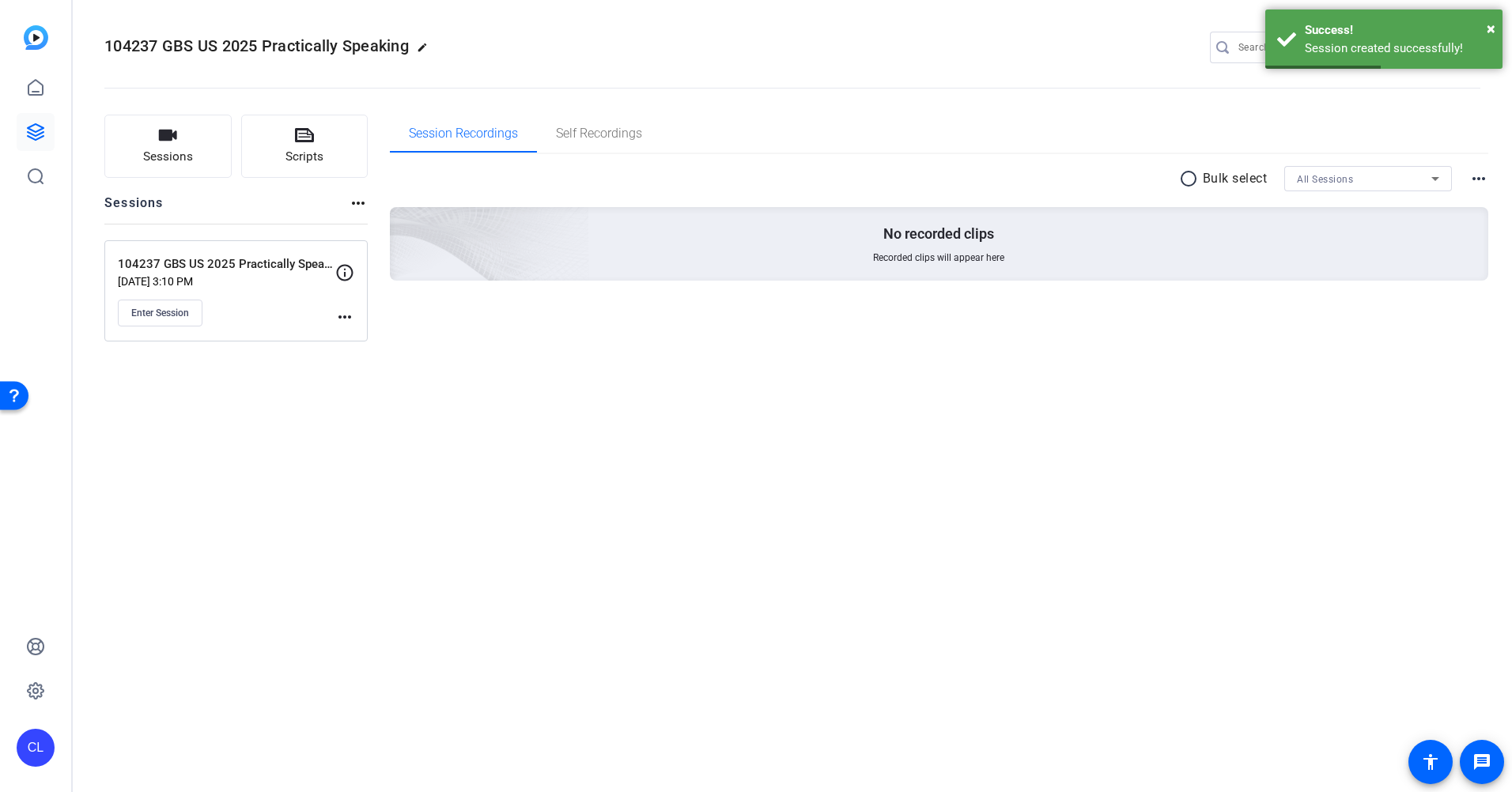
click at [346, 317] on mat-icon "more_horiz" at bounding box center [345, 317] width 19 height 19
click at [376, 340] on span "Edit Session" at bounding box center [384, 340] width 72 height 19
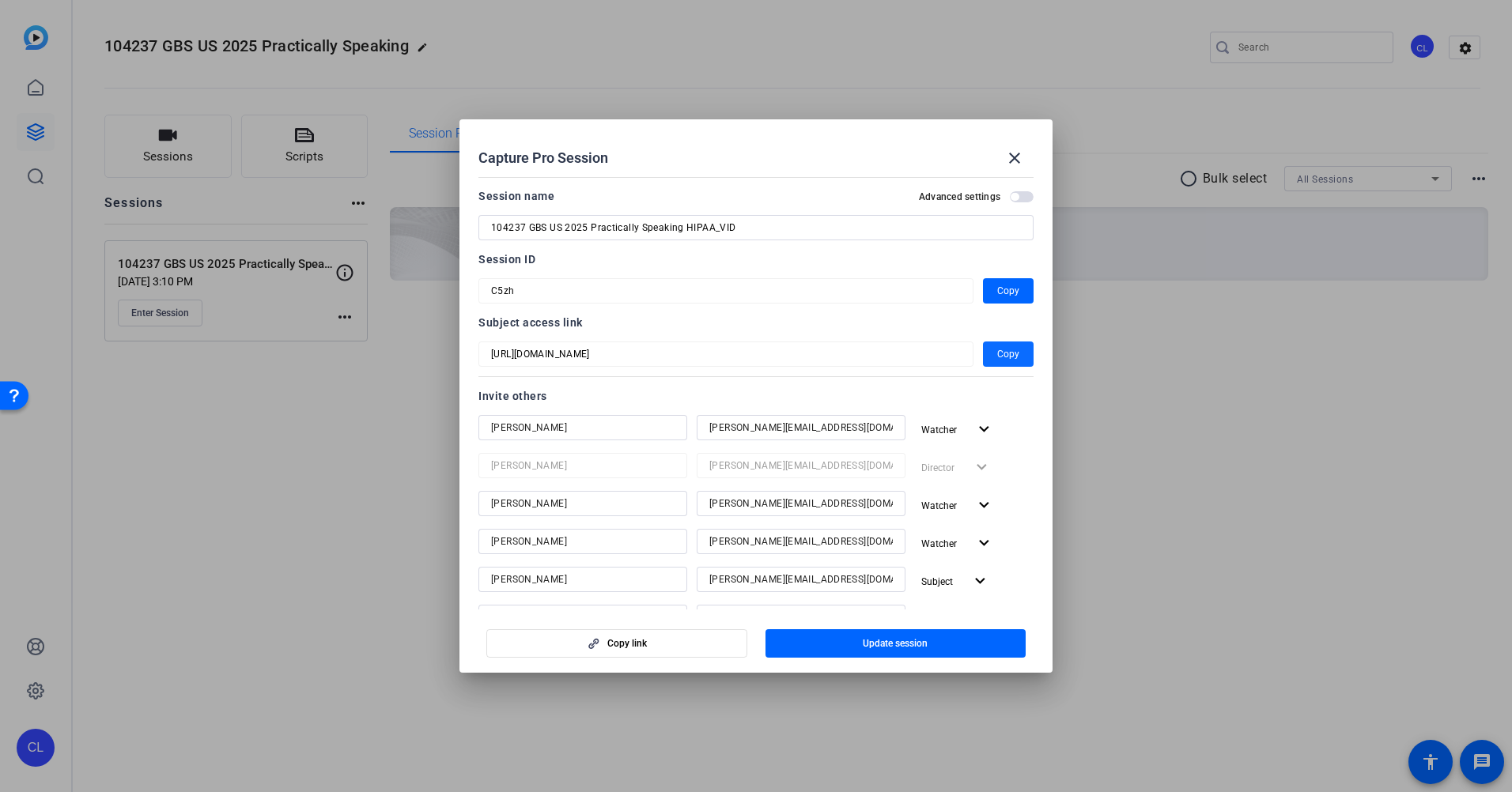
click at [1010, 350] on span "Copy" at bounding box center [1009, 354] width 22 height 19
click at [989, 287] on span "button" at bounding box center [1009, 291] width 51 height 38
click at [1023, 157] on mat-icon "close" at bounding box center [1014, 158] width 19 height 19
